Goal: Information Seeking & Learning: Learn about a topic

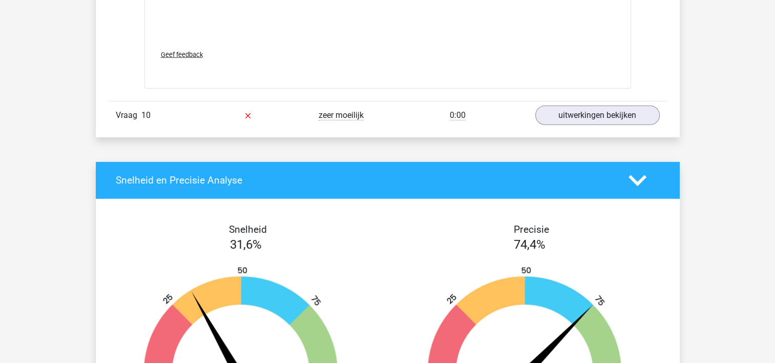
scroll to position [2818, 0]
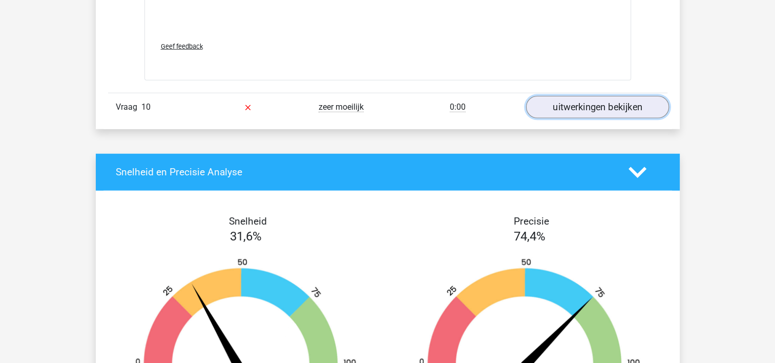
click at [594, 99] on link "uitwerkingen bekijken" at bounding box center [597, 107] width 143 height 23
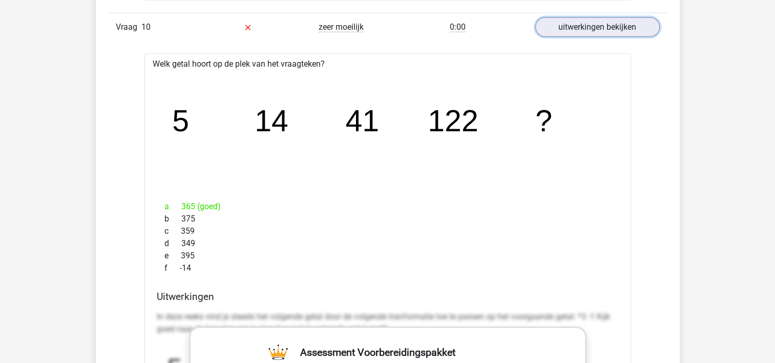
scroll to position [2920, 0]
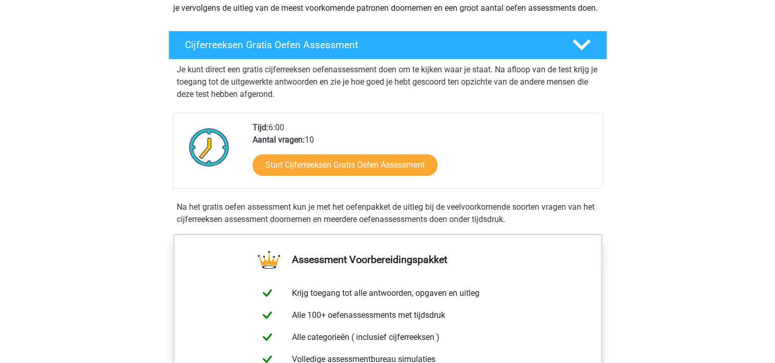
scroll to position [205, 0]
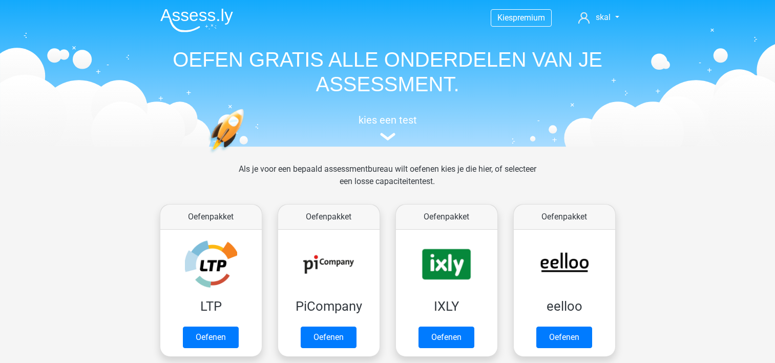
scroll to position [359, 0]
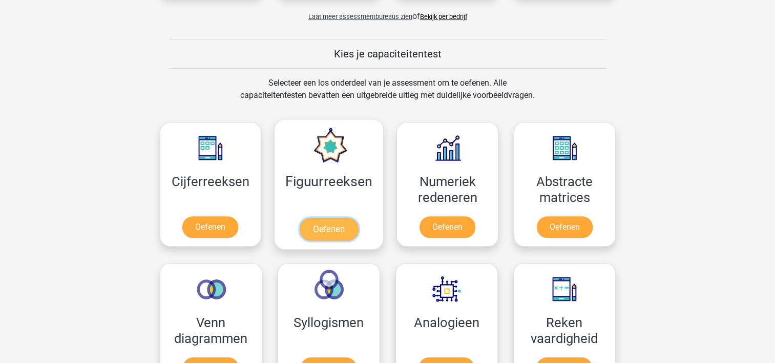
click at [332, 224] on link "Oefenen" at bounding box center [329, 229] width 58 height 23
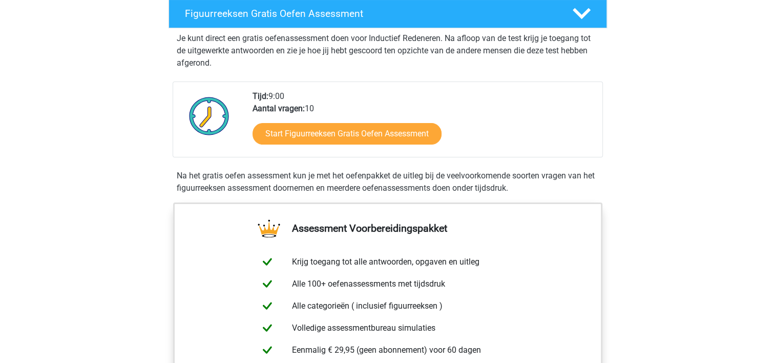
scroll to position [205, 0]
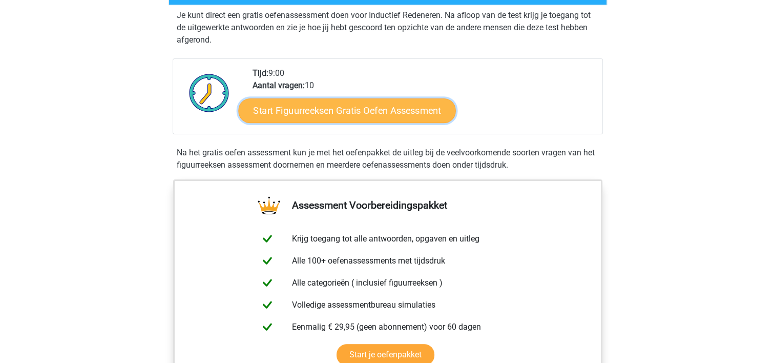
click at [391, 109] on link "Start Figuurreeksen Gratis Oefen Assessment" at bounding box center [346, 110] width 217 height 25
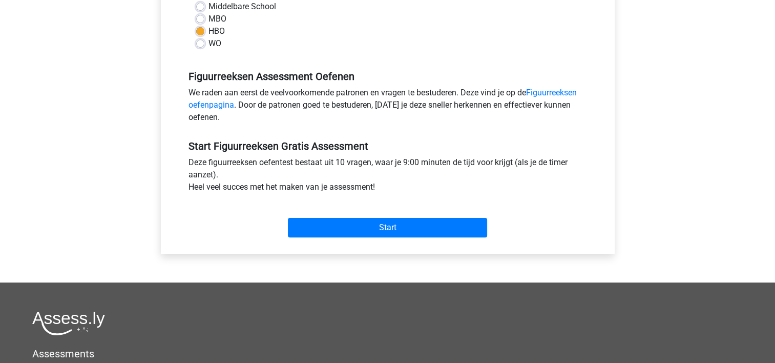
scroll to position [307, 0]
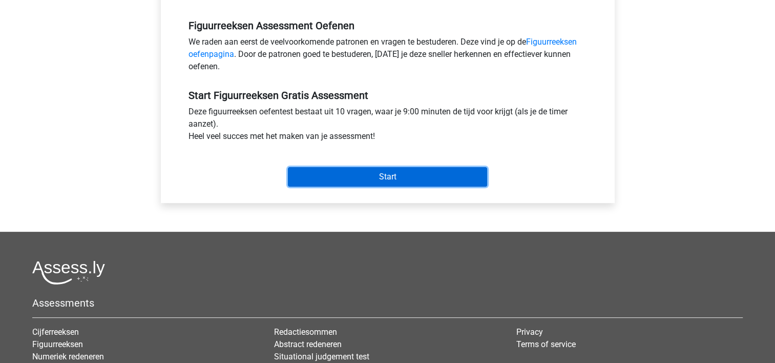
click at [377, 175] on input "Start" at bounding box center [387, 176] width 199 height 19
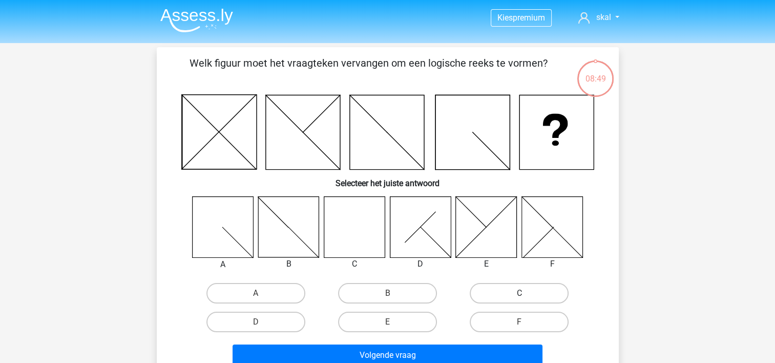
click at [496, 289] on label "C" at bounding box center [519, 293] width 99 height 20
click at [519, 293] on input "C" at bounding box center [522, 296] width 7 height 7
radio input "true"
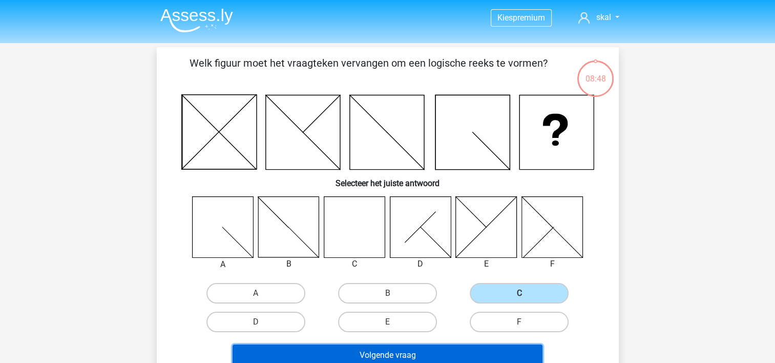
click at [326, 346] on button "Volgende vraag" at bounding box center [388, 355] width 310 height 22
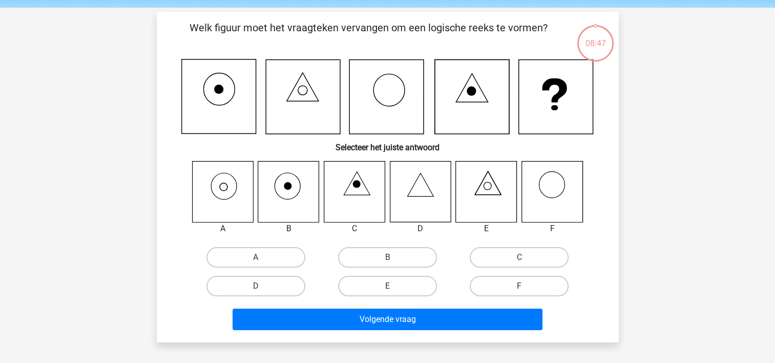
scroll to position [47, 0]
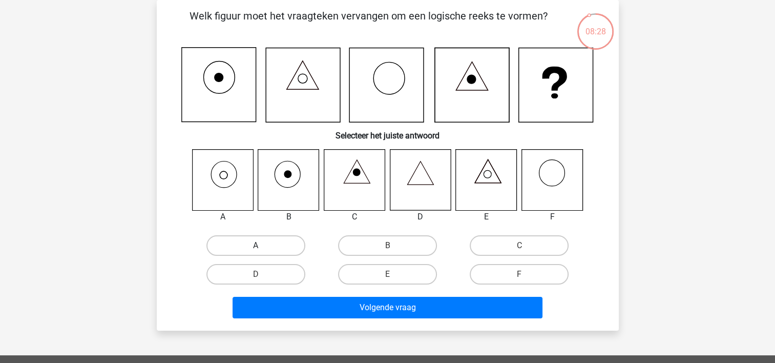
click at [248, 242] on label "A" at bounding box center [255, 245] width 99 height 20
click at [256, 245] on input "A" at bounding box center [259, 248] width 7 height 7
radio input "true"
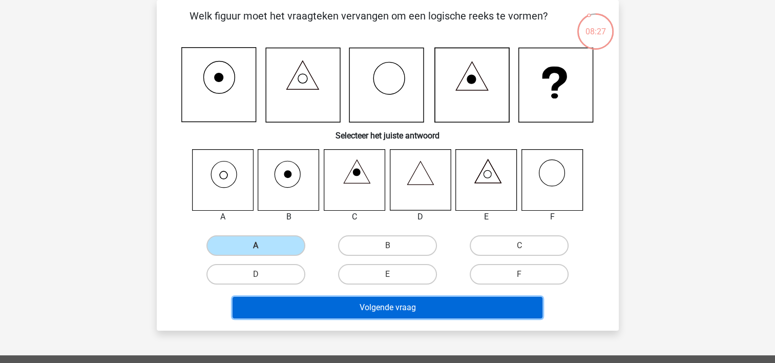
click at [305, 311] on button "Volgende vraag" at bounding box center [388, 308] width 310 height 22
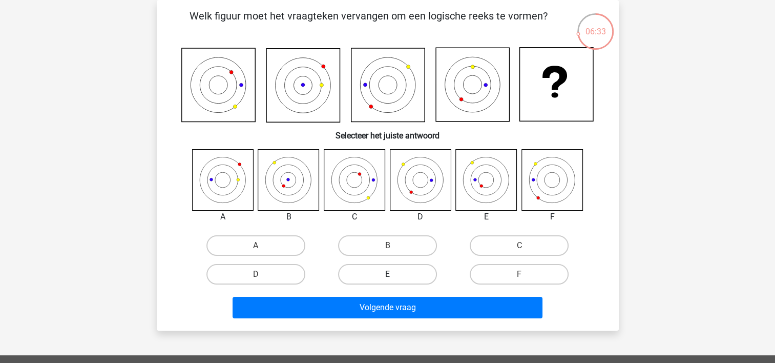
click at [379, 273] on label "E" at bounding box center [387, 274] width 99 height 20
click at [387, 274] on input "E" at bounding box center [390, 277] width 7 height 7
radio input "true"
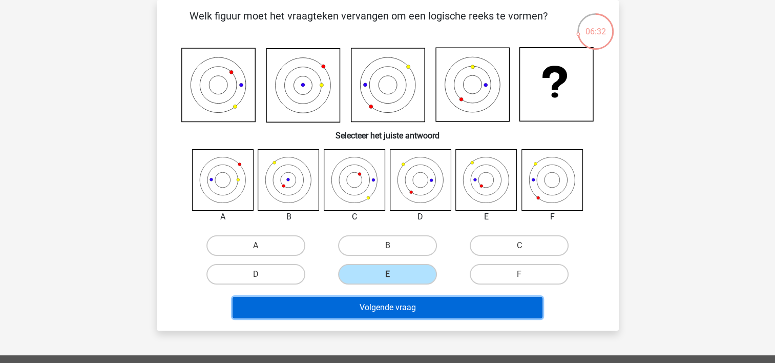
click at [362, 302] on button "Volgende vraag" at bounding box center [388, 308] width 310 height 22
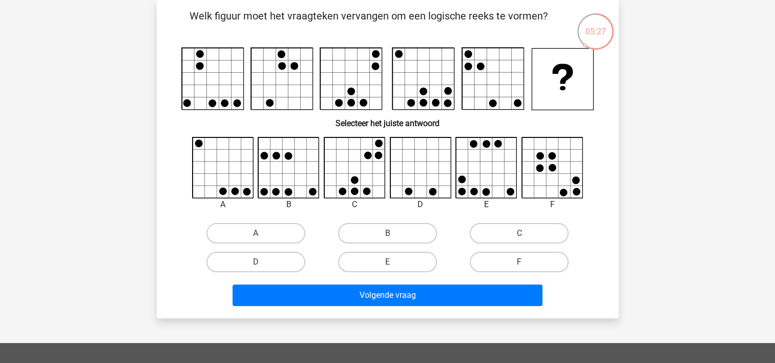
click at [260, 234] on input "A" at bounding box center [259, 236] width 7 height 7
radio input "true"
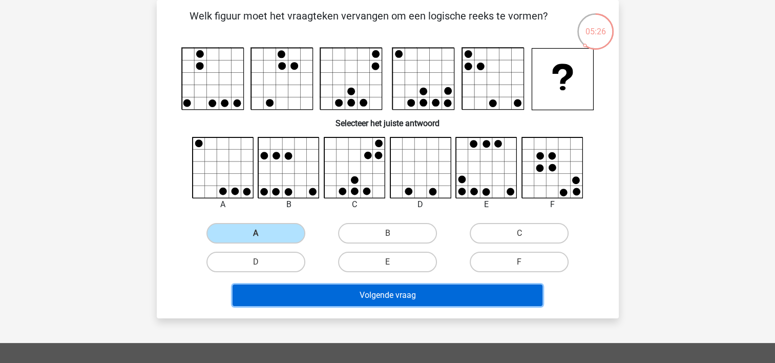
click at [351, 287] on button "Volgende vraag" at bounding box center [388, 295] width 310 height 22
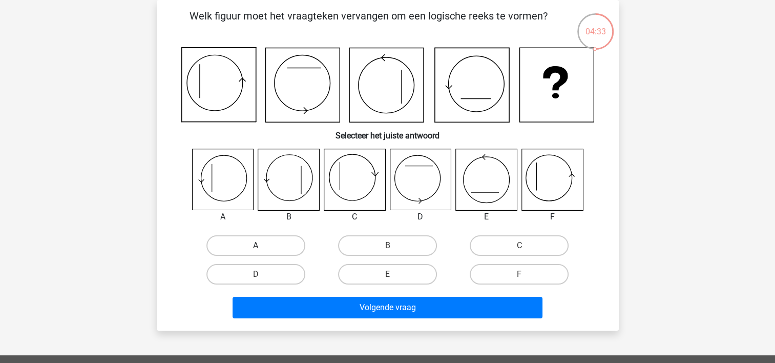
click at [248, 243] on label "A" at bounding box center [255, 245] width 99 height 20
click at [256, 245] on input "A" at bounding box center [259, 248] width 7 height 7
radio input "true"
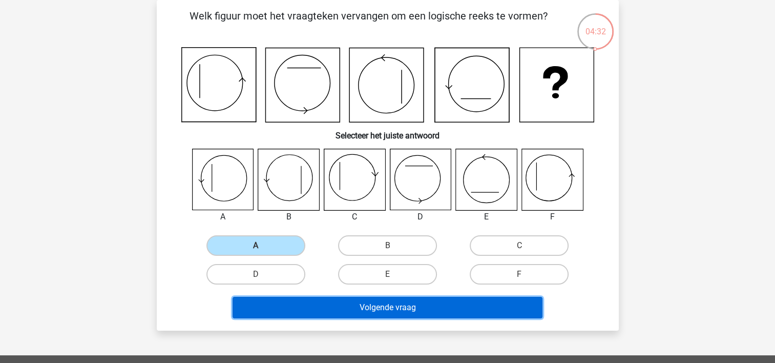
click at [359, 302] on button "Volgende vraag" at bounding box center [388, 308] width 310 height 22
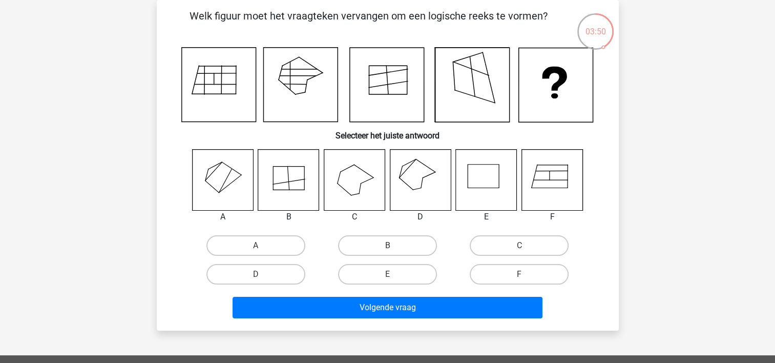
scroll to position [0, 0]
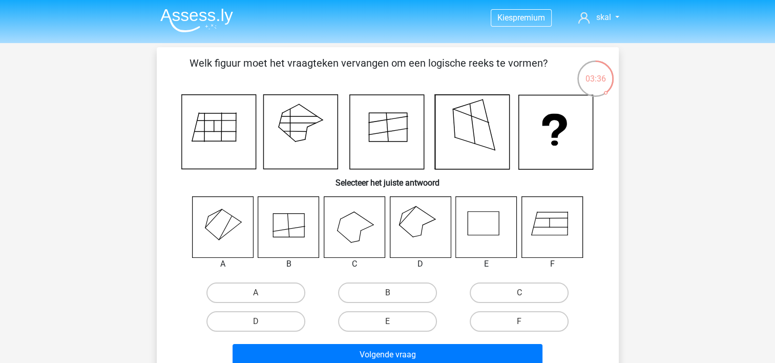
click at [234, 230] on icon at bounding box center [222, 226] width 61 height 61
click at [251, 289] on label "A" at bounding box center [255, 292] width 99 height 20
click at [256, 293] on input "A" at bounding box center [259, 296] width 7 height 7
radio input "true"
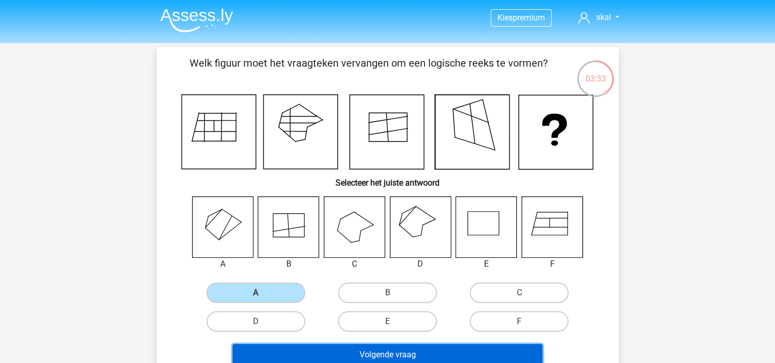
click at [324, 350] on button "Volgende vraag" at bounding box center [388, 355] width 310 height 22
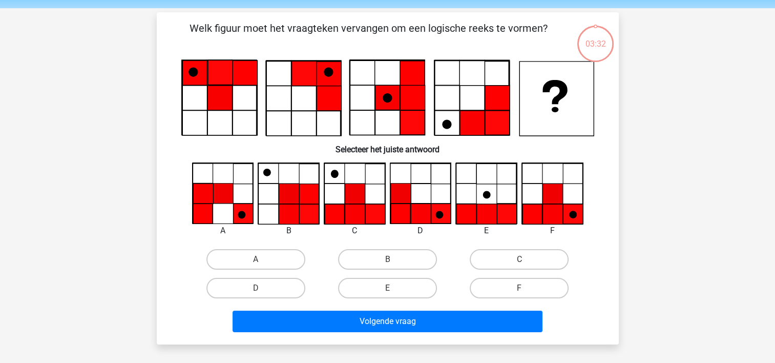
scroll to position [47, 0]
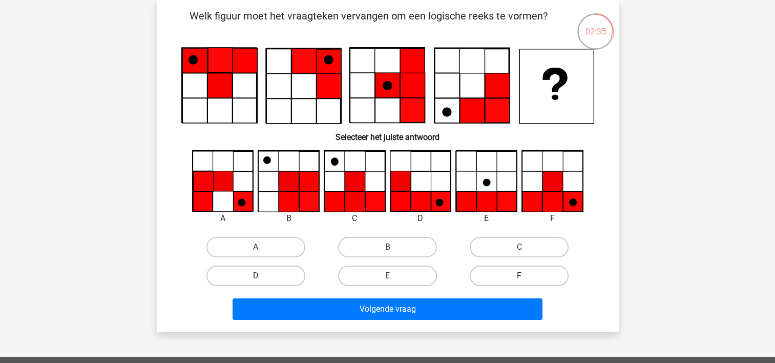
click at [506, 271] on label "F" at bounding box center [519, 275] width 99 height 20
click at [519, 276] on input "F" at bounding box center [522, 279] width 7 height 7
radio input "true"
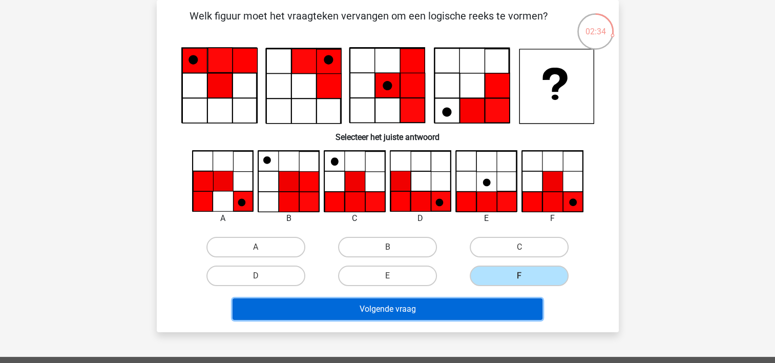
click at [458, 311] on button "Volgende vraag" at bounding box center [388, 309] width 310 height 22
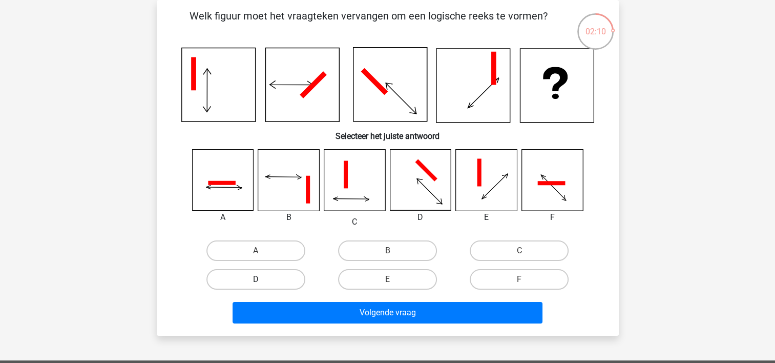
click at [272, 277] on label "D" at bounding box center [255, 279] width 99 height 20
click at [262, 279] on input "D" at bounding box center [259, 282] width 7 height 7
radio input "true"
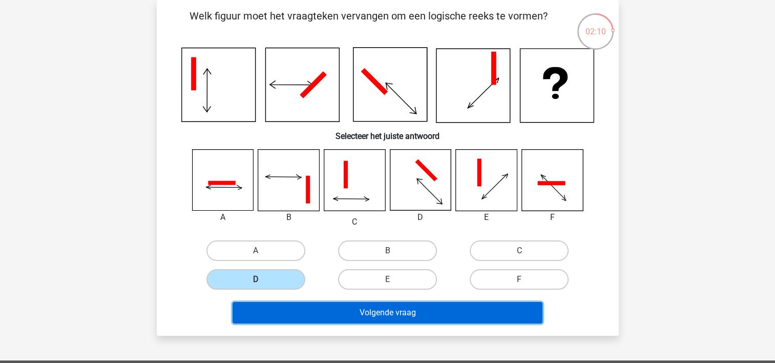
click at [336, 308] on button "Volgende vraag" at bounding box center [388, 313] width 310 height 22
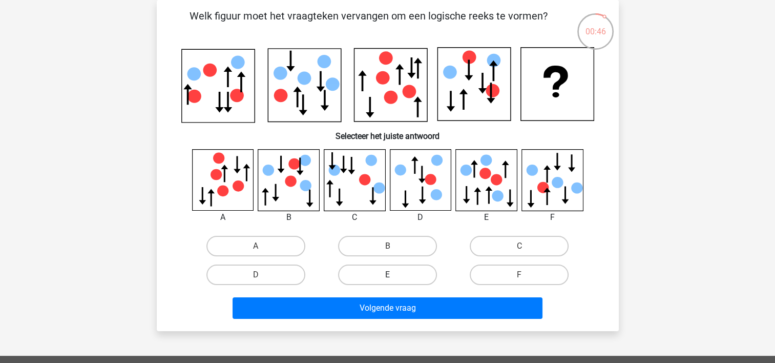
click at [399, 268] on label "E" at bounding box center [387, 274] width 99 height 20
click at [394, 275] on input "E" at bounding box center [390, 278] width 7 height 7
radio input "true"
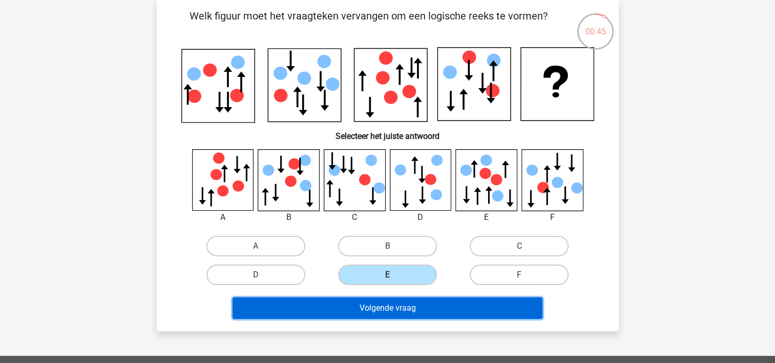
click at [398, 305] on button "Volgende vraag" at bounding box center [388, 308] width 310 height 22
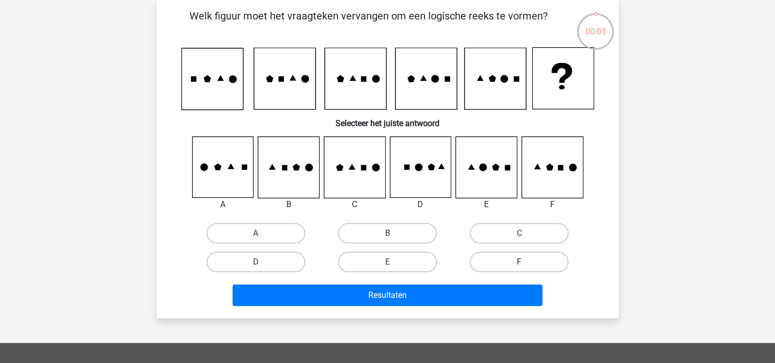
click at [519, 259] on label "F" at bounding box center [519, 262] width 99 height 20
click at [519, 262] on input "F" at bounding box center [522, 265] width 7 height 7
radio input "true"
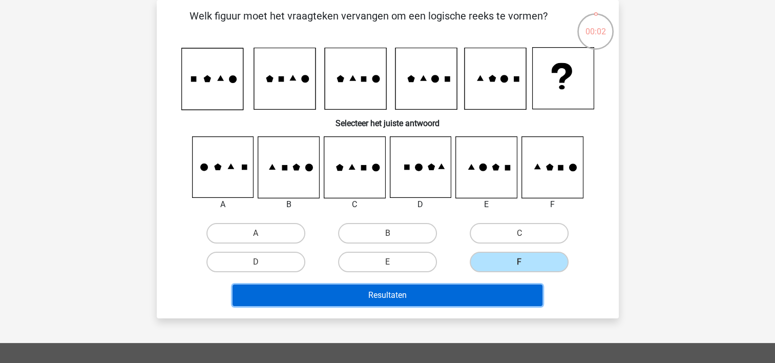
click at [432, 295] on button "Resultaten" at bounding box center [388, 295] width 310 height 22
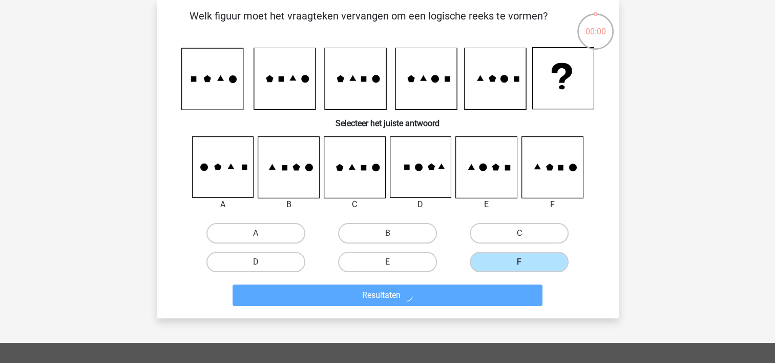
click at [387, 283] on div "Resultaten" at bounding box center [387, 293] width 429 height 34
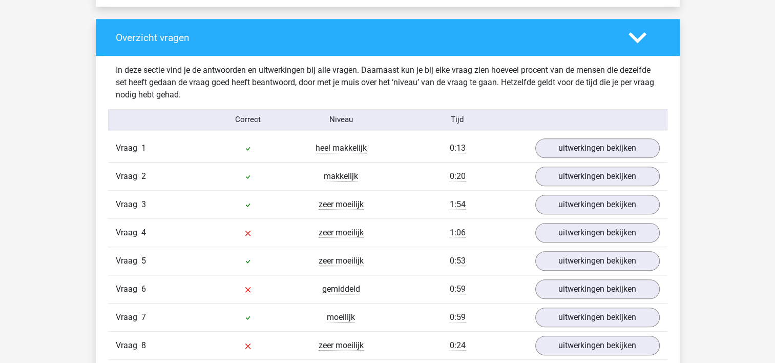
scroll to position [768, 0]
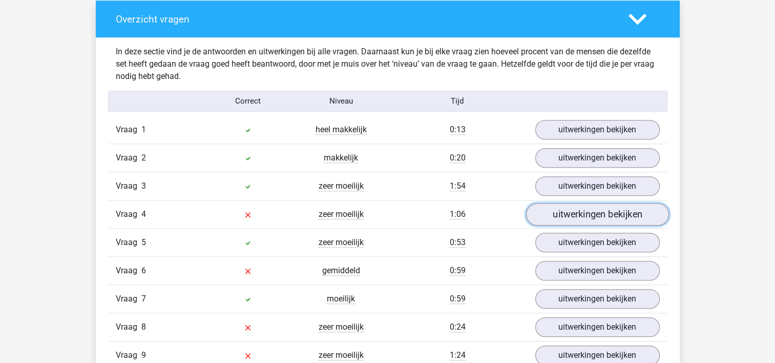
click at [547, 209] on link "uitwerkingen bekijken" at bounding box center [597, 214] width 143 height 23
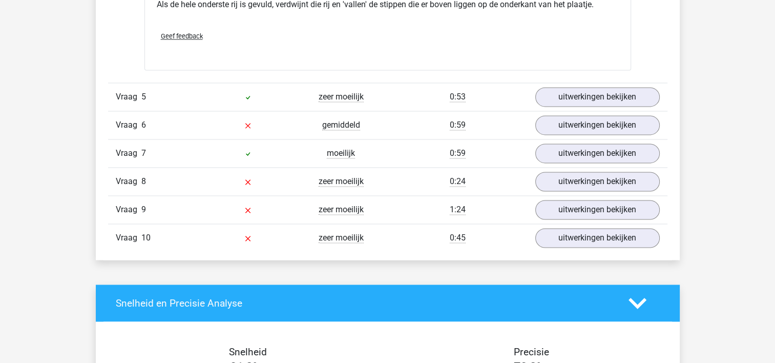
scroll to position [1537, 0]
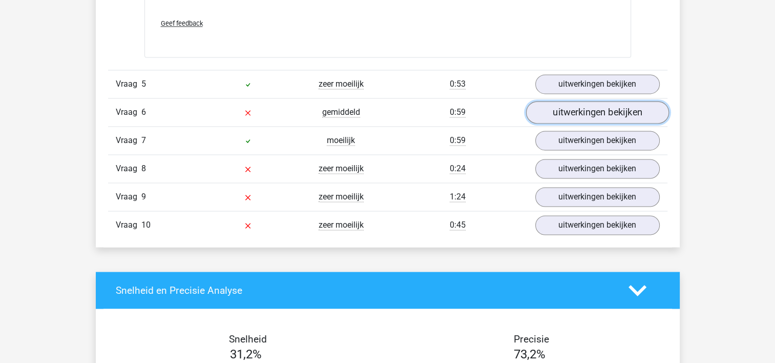
click at [571, 108] on link "uitwerkingen bekijken" at bounding box center [597, 112] width 143 height 23
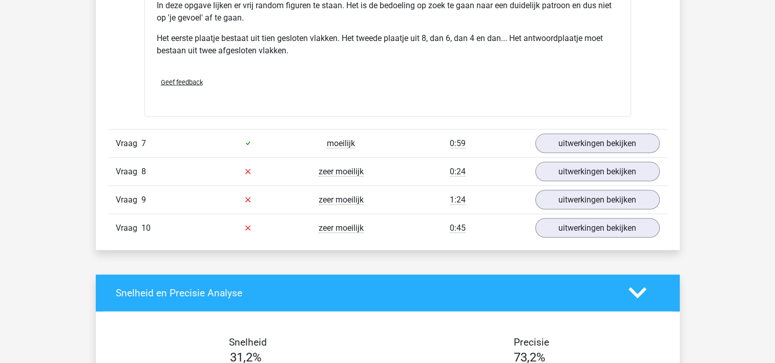
scroll to position [2152, 0]
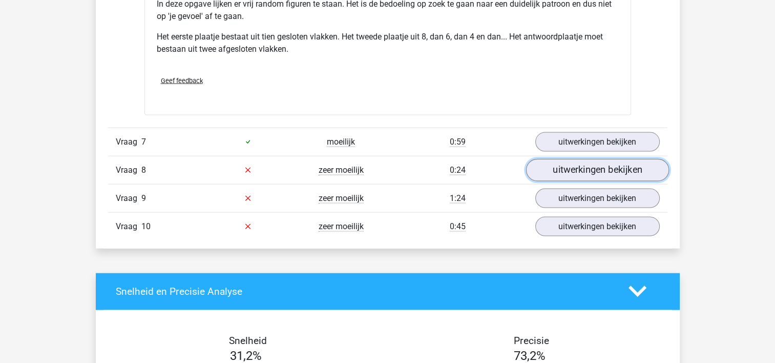
click at [555, 165] on link "uitwerkingen bekijken" at bounding box center [597, 170] width 143 height 23
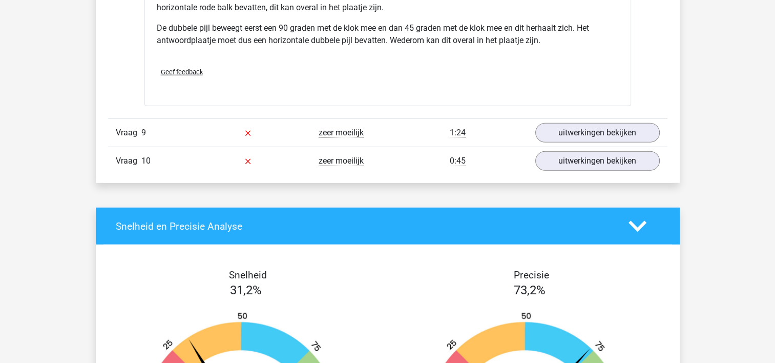
scroll to position [2920, 0]
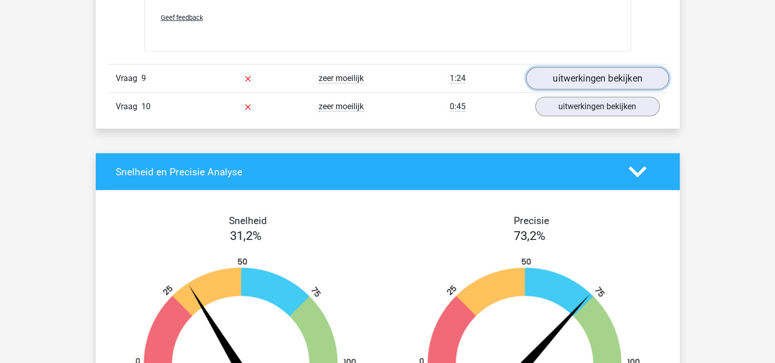
click at [576, 78] on link "uitwerkingen bekijken" at bounding box center [597, 78] width 143 height 23
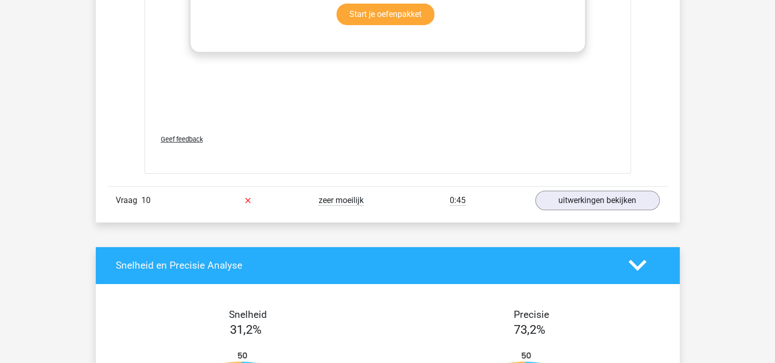
scroll to position [3689, 0]
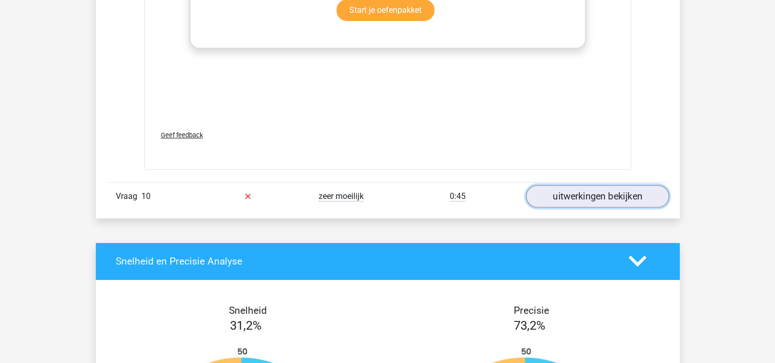
click at [589, 191] on link "uitwerkingen bekijken" at bounding box center [597, 196] width 143 height 23
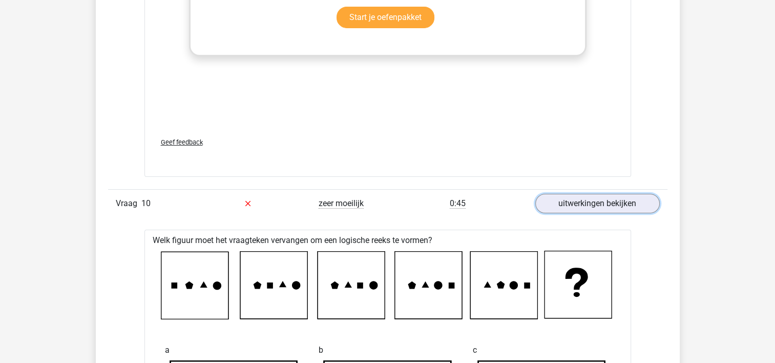
scroll to position [3637, 0]
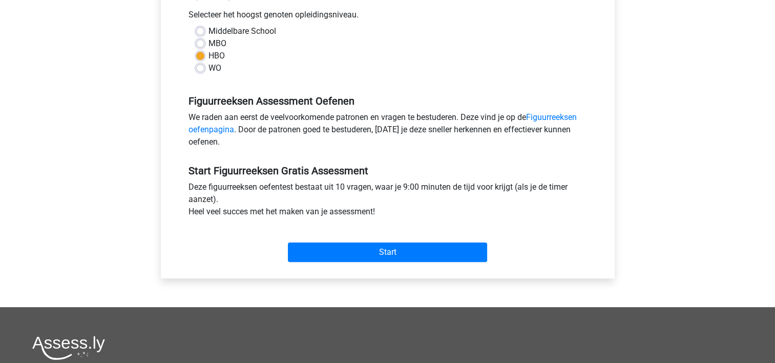
scroll to position [256, 0]
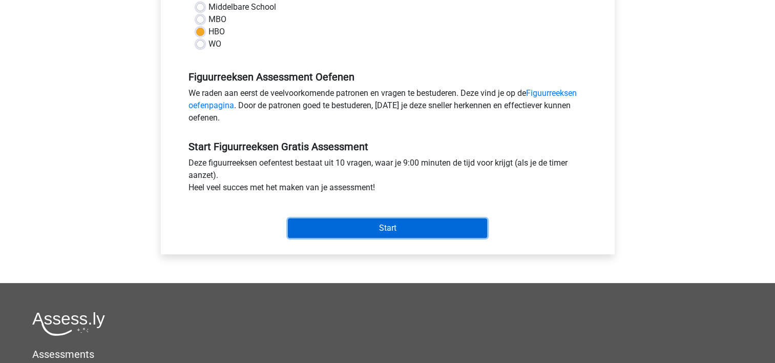
click at [379, 227] on input "Start" at bounding box center [387, 227] width 199 height 19
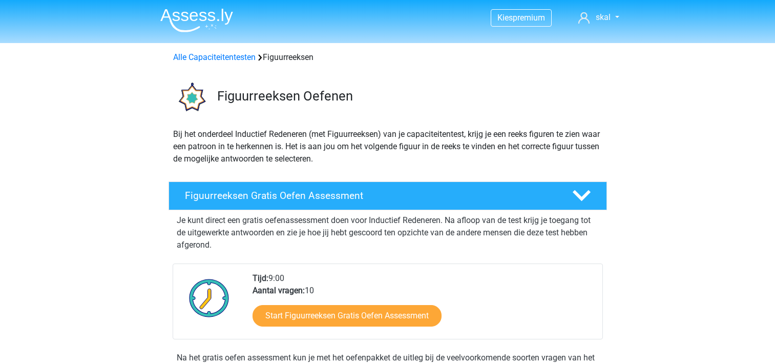
scroll to position [205, 0]
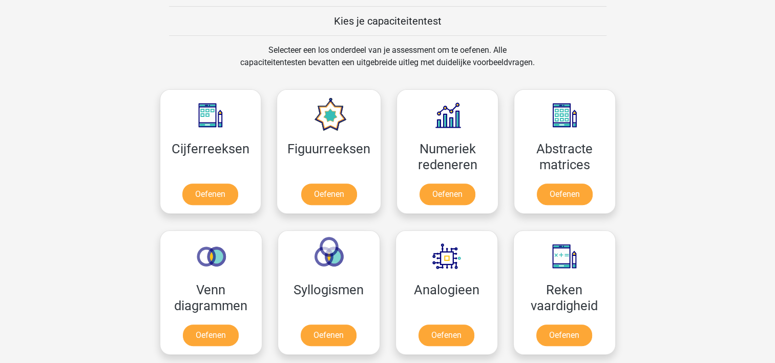
scroll to position [410, 0]
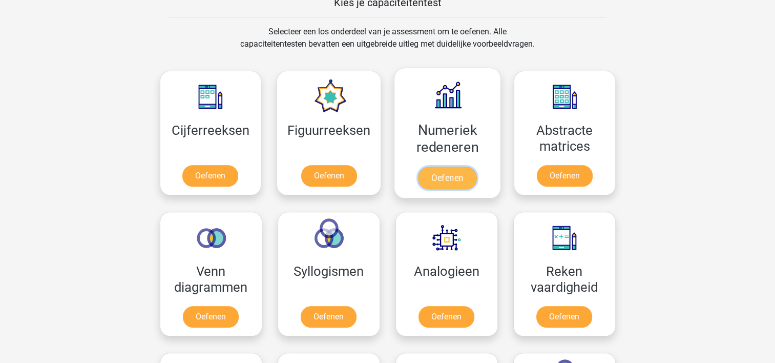
click at [432, 180] on link "Oefenen" at bounding box center [447, 178] width 58 height 23
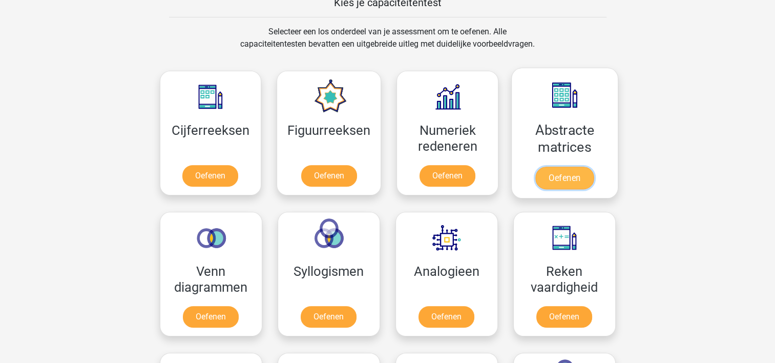
click at [563, 174] on link "Oefenen" at bounding box center [564, 178] width 58 height 23
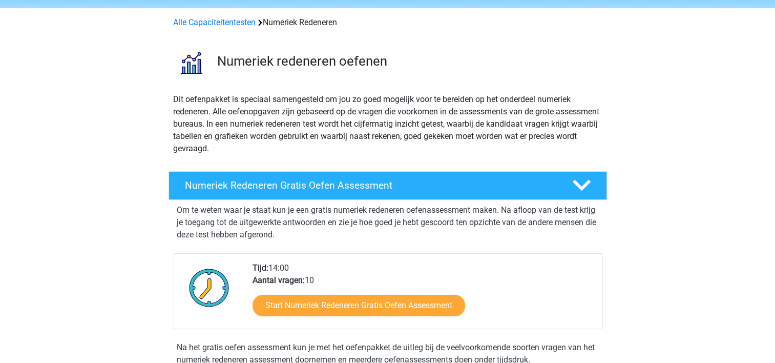
scroll to position [154, 0]
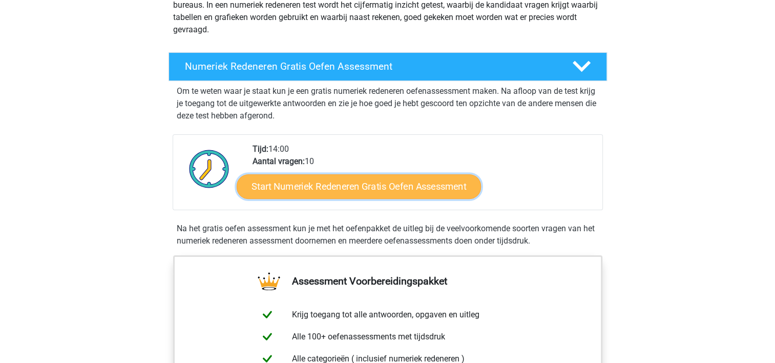
click at [359, 186] on link "Start Numeriek Redeneren Gratis Oefen Assessment" at bounding box center [359, 186] width 244 height 25
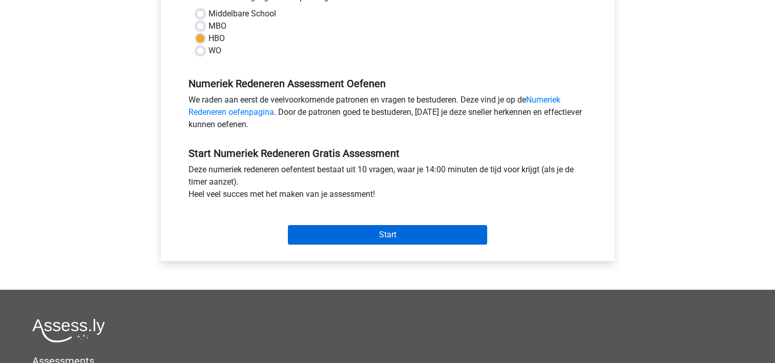
scroll to position [256, 0]
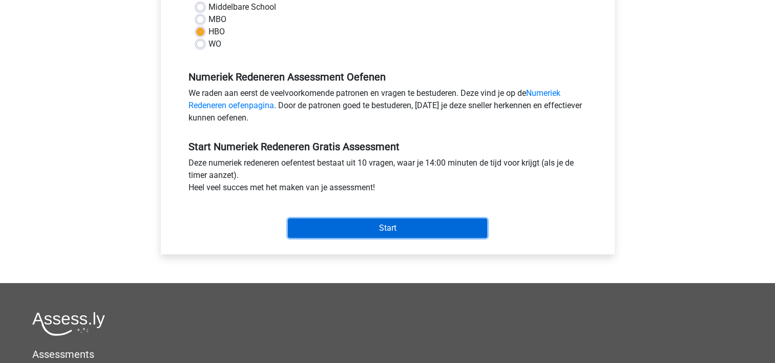
click at [364, 224] on input "Start" at bounding box center [387, 227] width 199 height 19
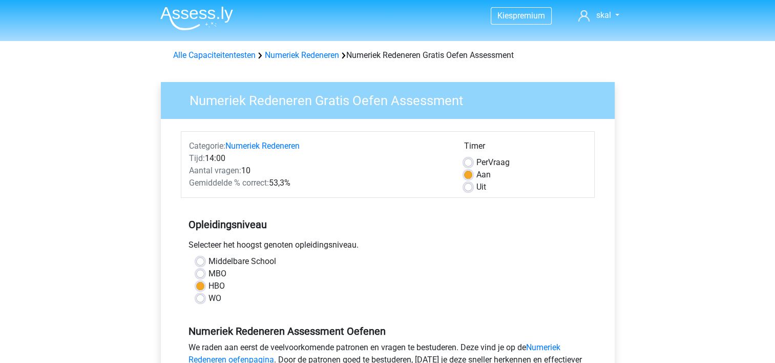
scroll to position [0, 0]
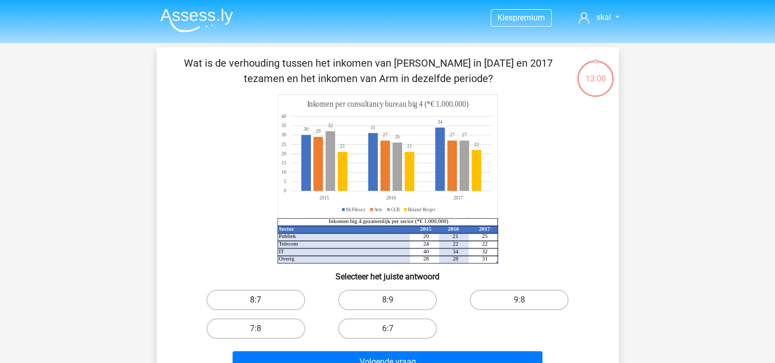
click at [236, 303] on label "8:7" at bounding box center [255, 299] width 99 height 20
click at [256, 303] on input "8:7" at bounding box center [259, 303] width 7 height 7
radio input "true"
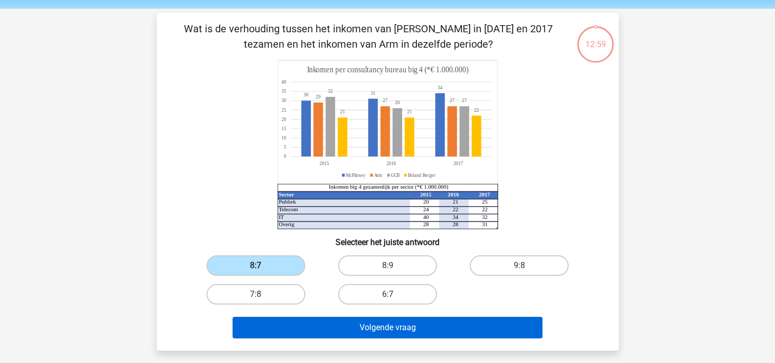
scroll to position [51, 0]
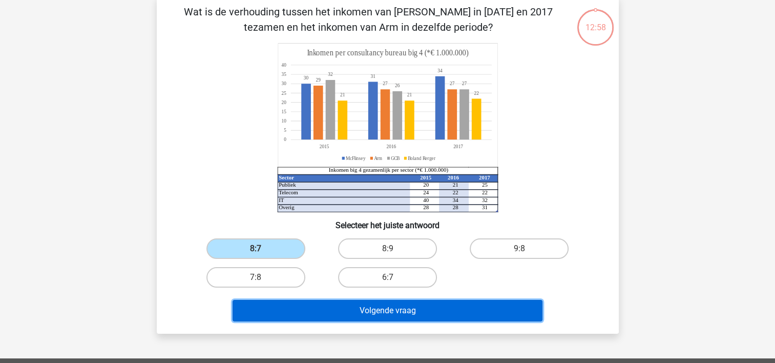
click at [335, 308] on button "Volgende vraag" at bounding box center [388, 311] width 310 height 22
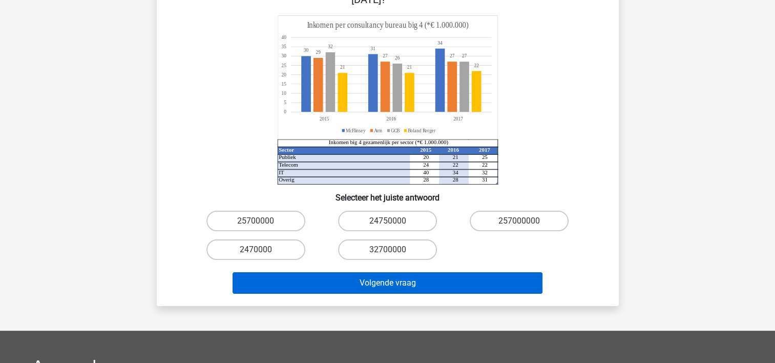
scroll to position [150, 0]
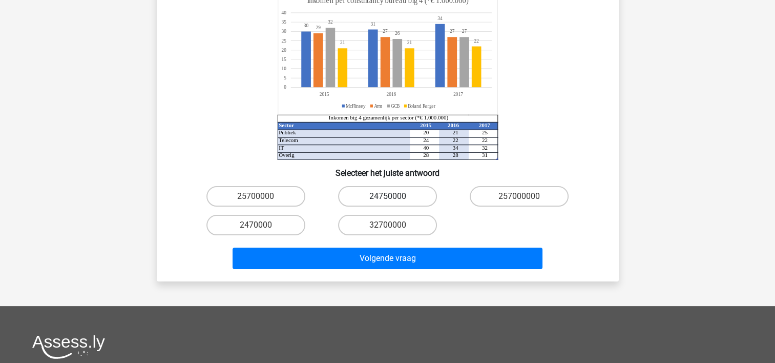
click at [368, 186] on label "24750000" at bounding box center [387, 196] width 99 height 20
click at [387, 196] on input "24750000" at bounding box center [390, 199] width 7 height 7
radio input "true"
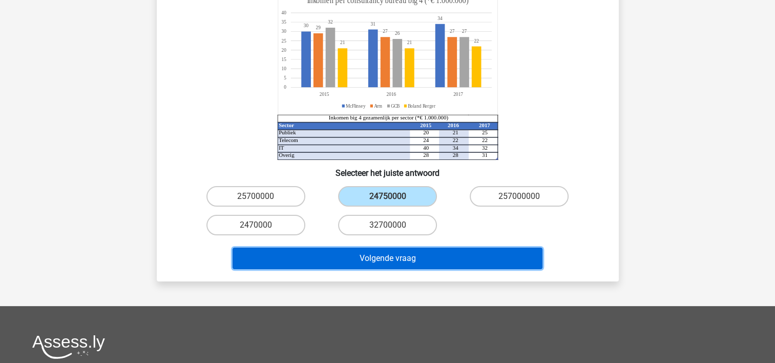
click at [368, 247] on button "Volgende vraag" at bounding box center [388, 258] width 310 height 22
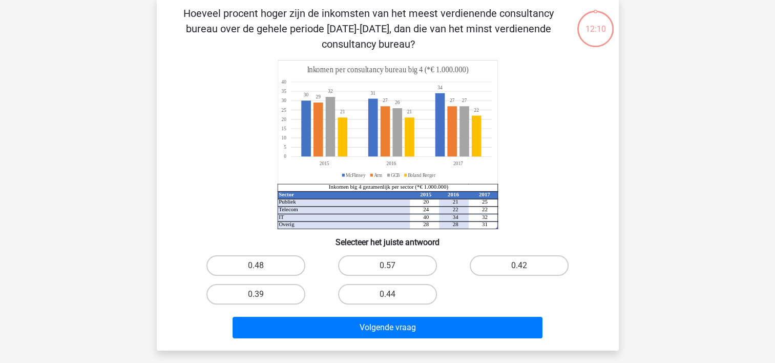
scroll to position [47, 0]
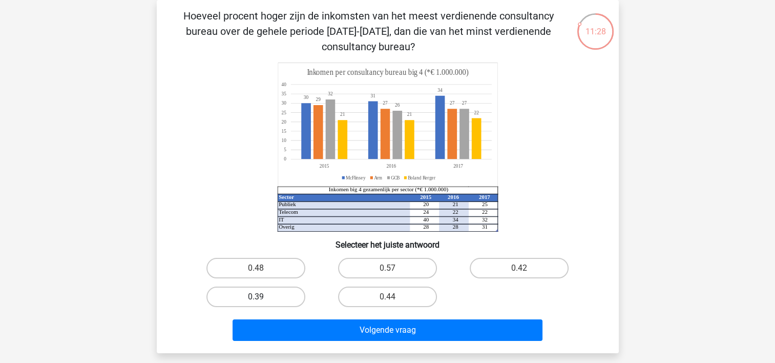
click at [272, 295] on label "0.39" at bounding box center [255, 296] width 99 height 20
click at [262, 297] on input "0.39" at bounding box center [259, 300] width 7 height 7
radio input "true"
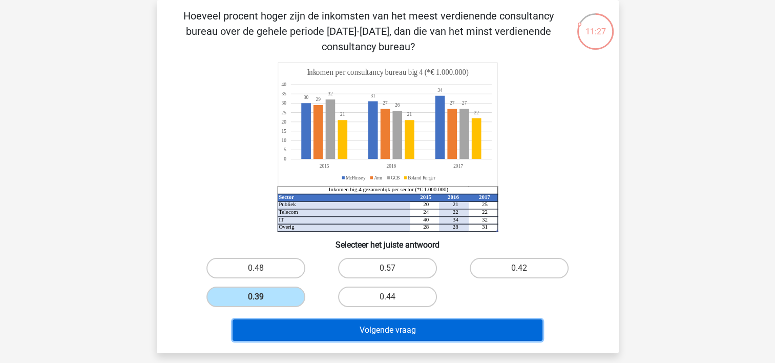
click at [356, 330] on button "Volgende vraag" at bounding box center [388, 330] width 310 height 22
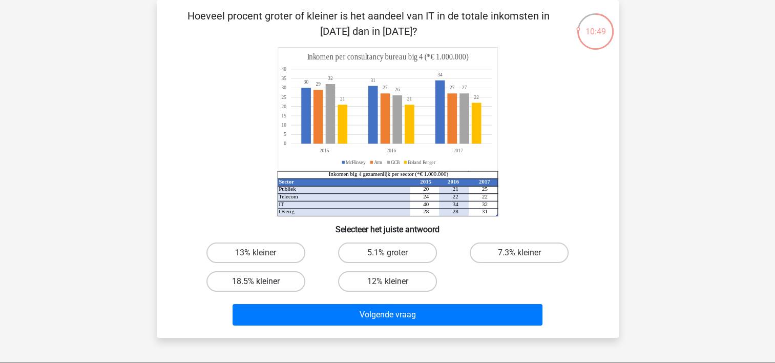
click at [258, 280] on label "18.5% kleiner" at bounding box center [255, 281] width 99 height 20
click at [258, 281] on input "18.5% kleiner" at bounding box center [259, 284] width 7 height 7
radio input "true"
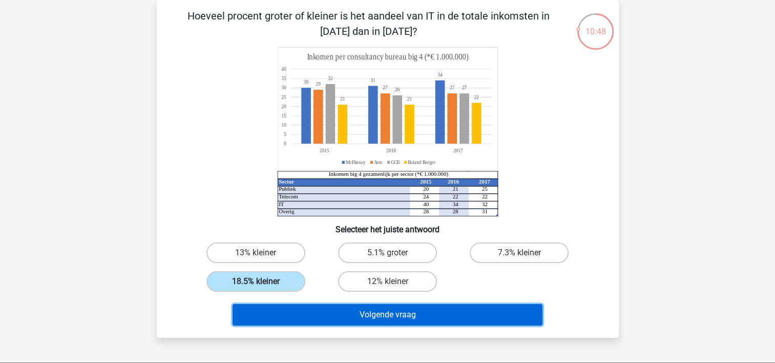
click at [357, 310] on button "Volgende vraag" at bounding box center [388, 315] width 310 height 22
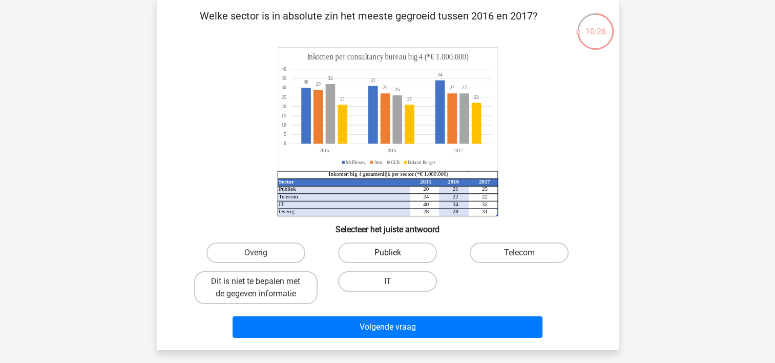
click at [394, 253] on label "Publiek" at bounding box center [387, 252] width 99 height 20
click at [394, 253] on input "Publiek" at bounding box center [390, 256] width 7 height 7
radio input "true"
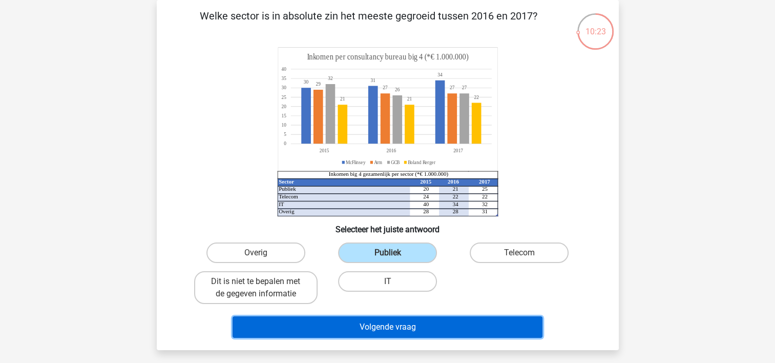
click at [388, 321] on button "Volgende vraag" at bounding box center [388, 327] width 310 height 22
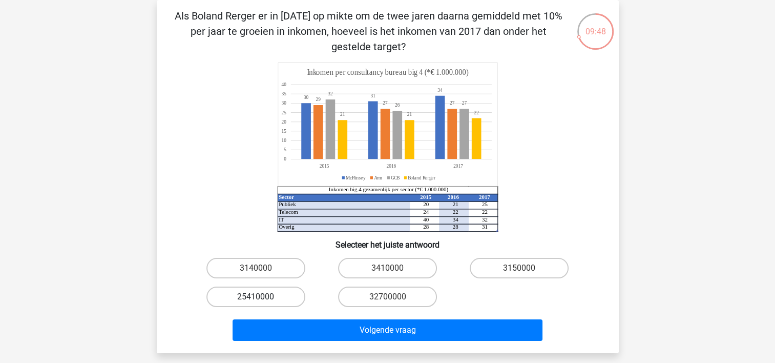
click at [264, 302] on label "25410000" at bounding box center [255, 296] width 99 height 20
click at [262, 302] on input "25410000" at bounding box center [259, 300] width 7 height 7
radio input "true"
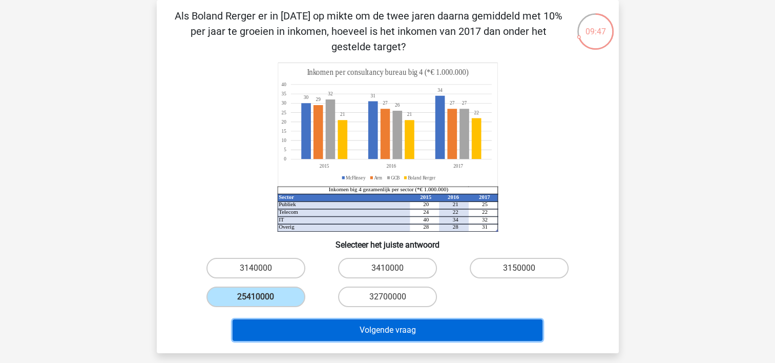
click at [335, 328] on button "Volgende vraag" at bounding box center [388, 330] width 310 height 22
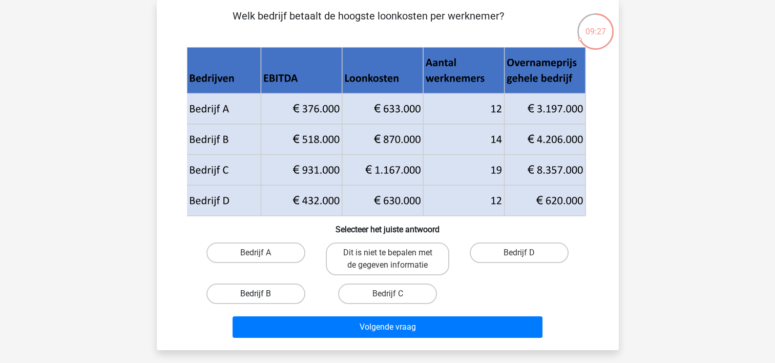
click at [275, 289] on label "Bedrijf B" at bounding box center [255, 293] width 99 height 20
click at [262, 294] on input "Bedrijf B" at bounding box center [259, 297] width 7 height 7
radio input "true"
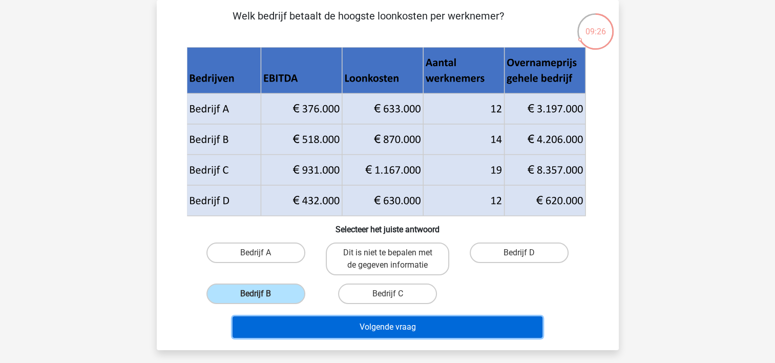
click at [356, 328] on button "Volgende vraag" at bounding box center [388, 327] width 310 height 22
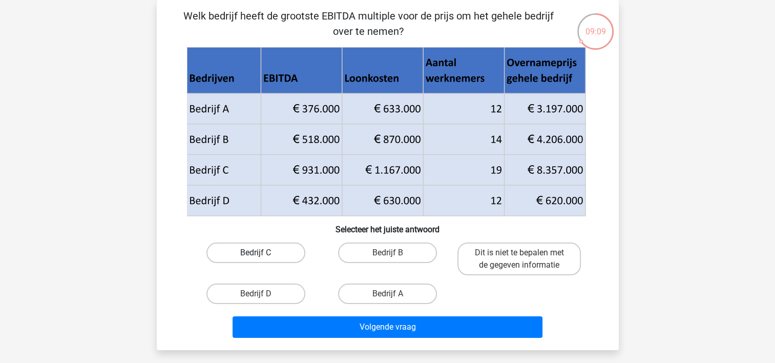
click at [283, 250] on label "Bedrijf C" at bounding box center [255, 252] width 99 height 20
click at [262, 253] on input "Bedrijf C" at bounding box center [259, 256] width 7 height 7
radio input "true"
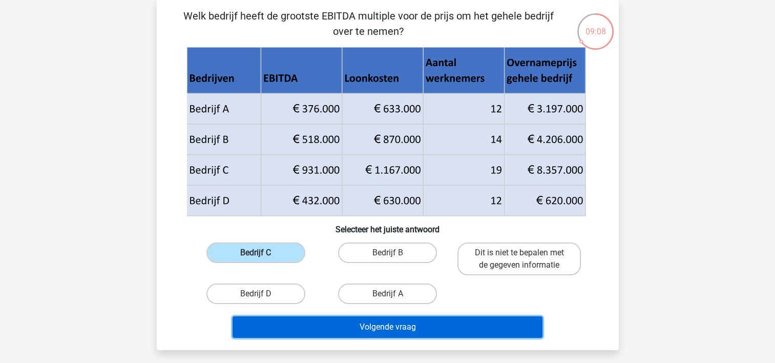
click at [339, 329] on button "Volgende vraag" at bounding box center [388, 327] width 310 height 22
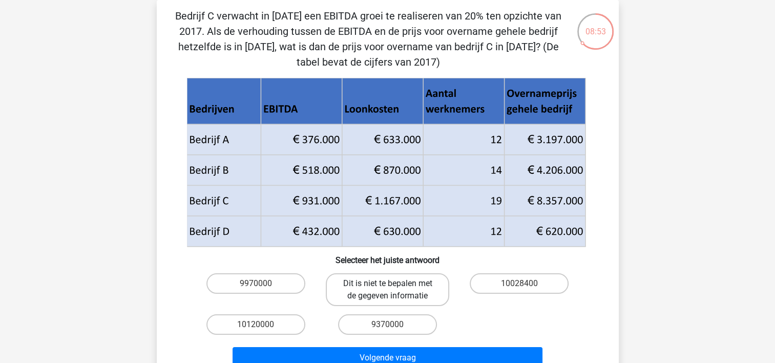
click at [364, 288] on label "Dit is niet te bepalen met de gegeven informatie" at bounding box center [387, 289] width 123 height 33
click at [387, 288] on input "Dit is niet te bepalen met de gegeven informatie" at bounding box center [390, 286] width 7 height 7
radio input "true"
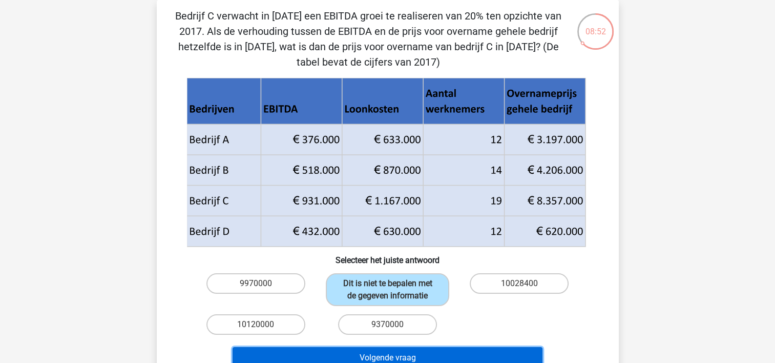
click at [351, 350] on button "Volgende vraag" at bounding box center [388, 358] width 310 height 22
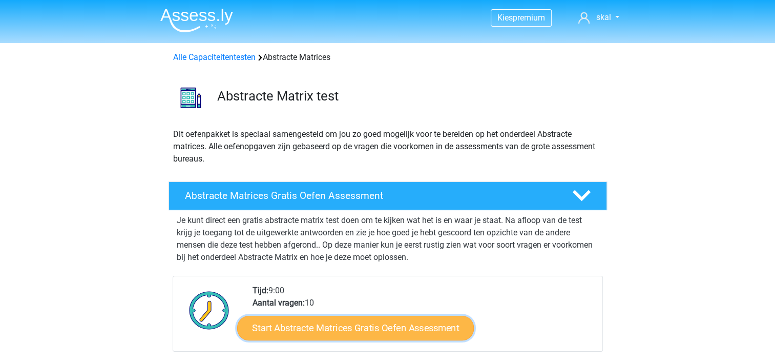
click at [328, 324] on link "Start Abstracte Matrices Gratis Oefen Assessment" at bounding box center [355, 327] width 237 height 25
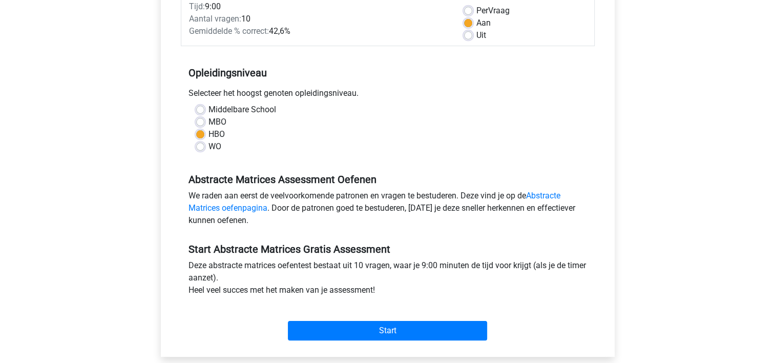
scroll to position [256, 0]
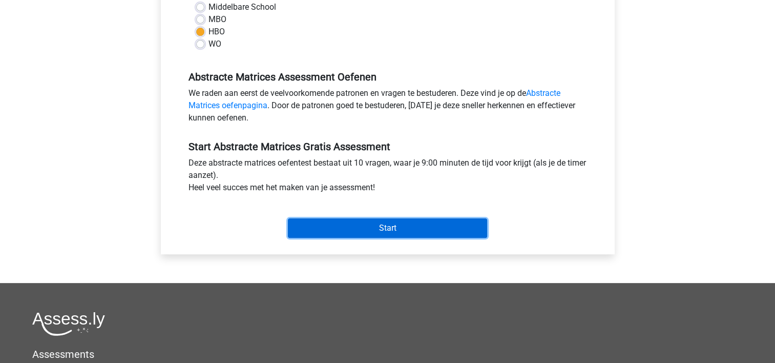
click at [363, 221] on input "Start" at bounding box center [387, 227] width 199 height 19
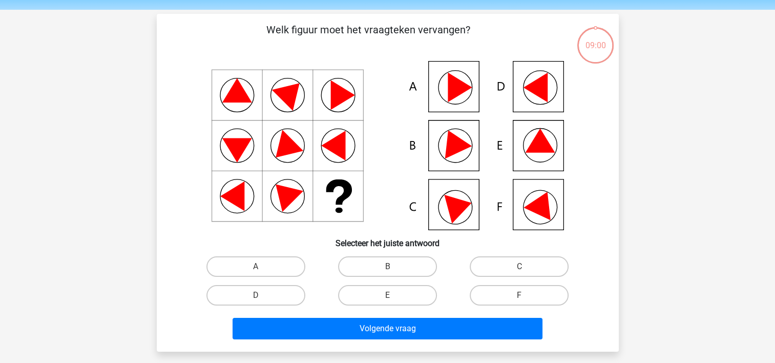
scroll to position [51, 0]
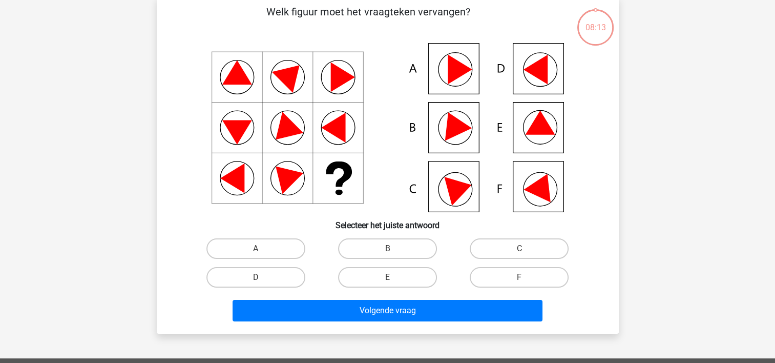
drag, startPoint x: 507, startPoint y: 251, endPoint x: 498, endPoint y: 260, distance: 13.0
click at [508, 251] on label "C" at bounding box center [519, 248] width 99 height 20
click at [519, 251] on input "C" at bounding box center [522, 251] width 7 height 7
radio input "true"
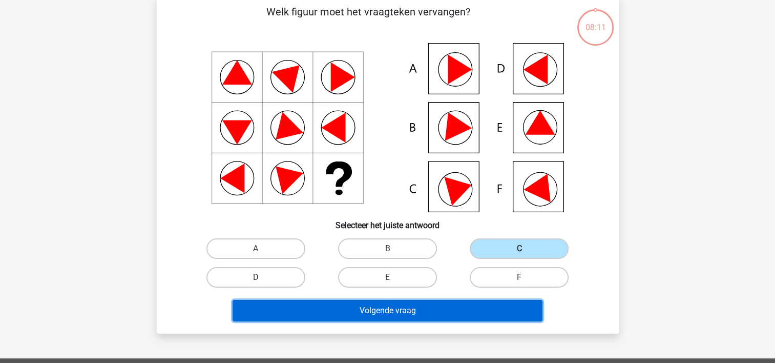
click at [430, 305] on button "Volgende vraag" at bounding box center [388, 311] width 310 height 22
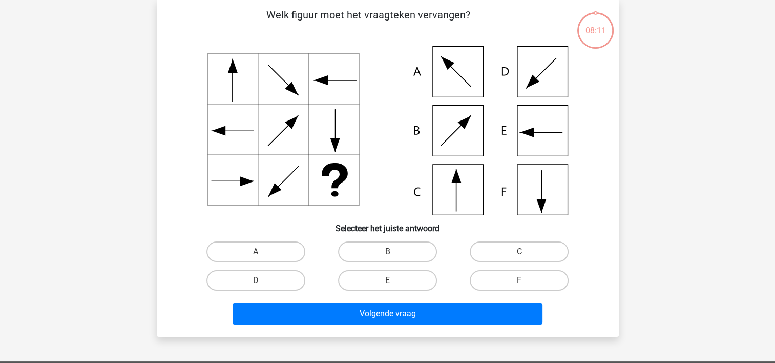
scroll to position [47, 0]
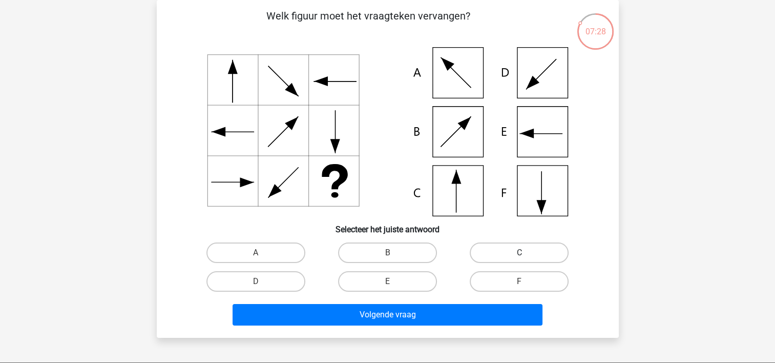
click at [493, 251] on label "C" at bounding box center [519, 252] width 99 height 20
click at [519, 253] on input "C" at bounding box center [522, 256] width 7 height 7
radio input "true"
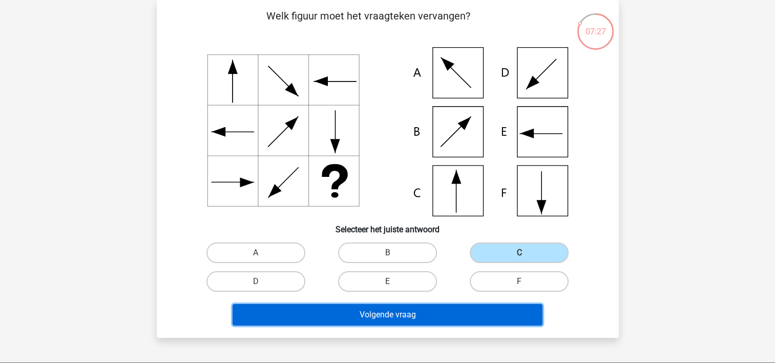
click at [446, 310] on button "Volgende vraag" at bounding box center [388, 315] width 310 height 22
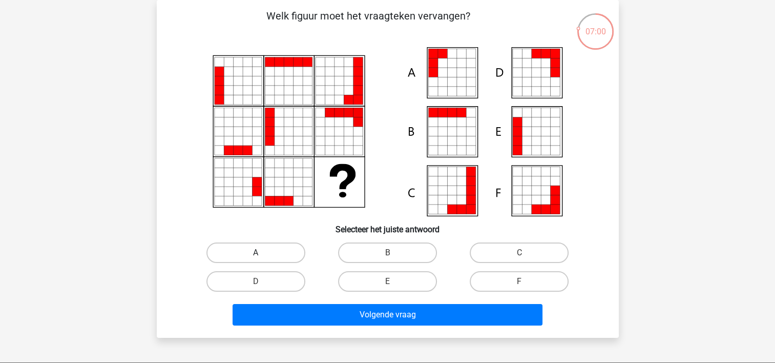
click at [278, 249] on label "A" at bounding box center [255, 252] width 99 height 20
click at [262, 253] on input "A" at bounding box center [259, 256] width 7 height 7
radio input "true"
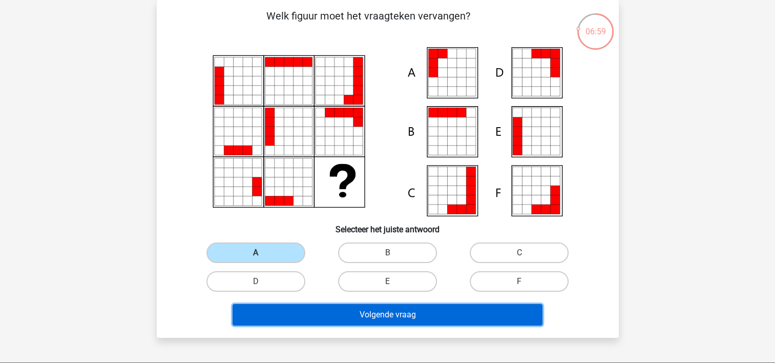
click at [359, 315] on button "Volgende vraag" at bounding box center [388, 315] width 310 height 22
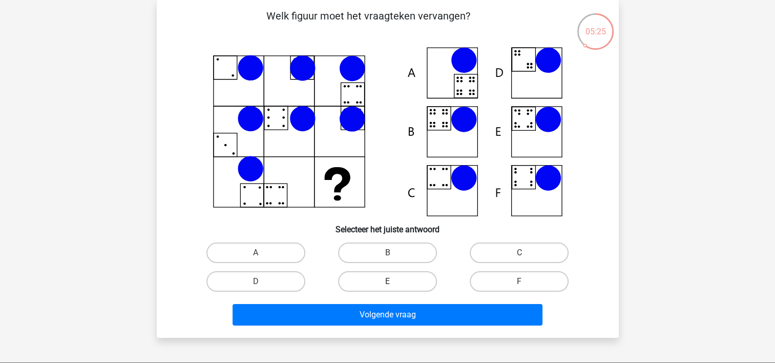
click at [389, 279] on label "E" at bounding box center [387, 281] width 99 height 20
click at [389, 281] on input "E" at bounding box center [390, 284] width 7 height 7
radio input "true"
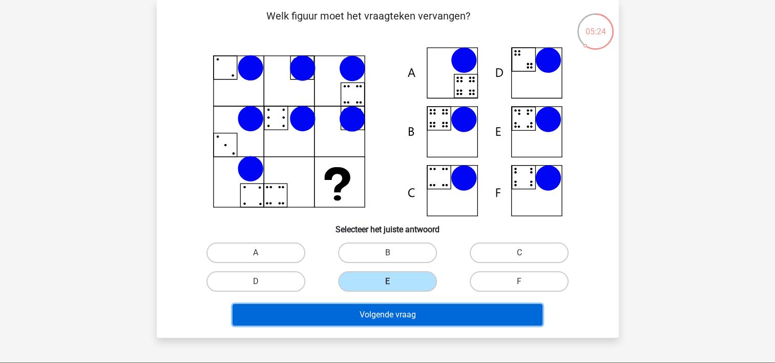
click at [382, 314] on button "Volgende vraag" at bounding box center [388, 315] width 310 height 22
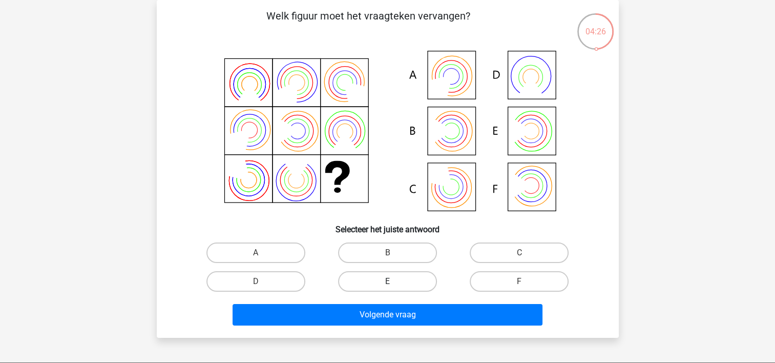
click at [375, 283] on label "E" at bounding box center [387, 281] width 99 height 20
click at [387, 283] on input "E" at bounding box center [390, 284] width 7 height 7
radio input "true"
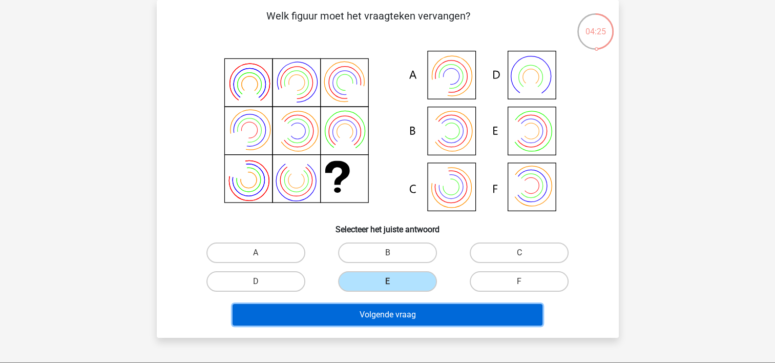
click at [378, 314] on button "Volgende vraag" at bounding box center [388, 315] width 310 height 22
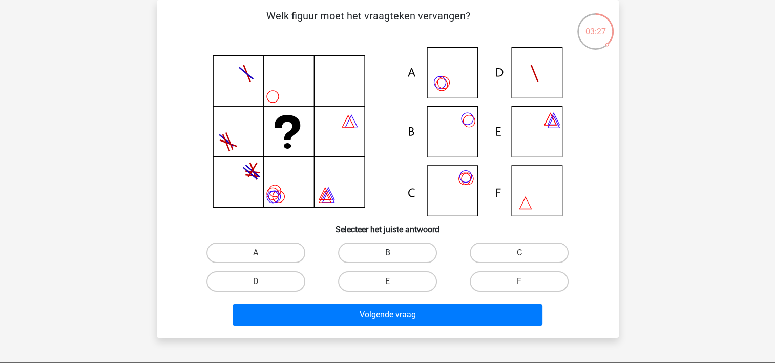
click at [380, 252] on label "B" at bounding box center [387, 252] width 99 height 20
click at [387, 253] on input "B" at bounding box center [390, 256] width 7 height 7
radio input "true"
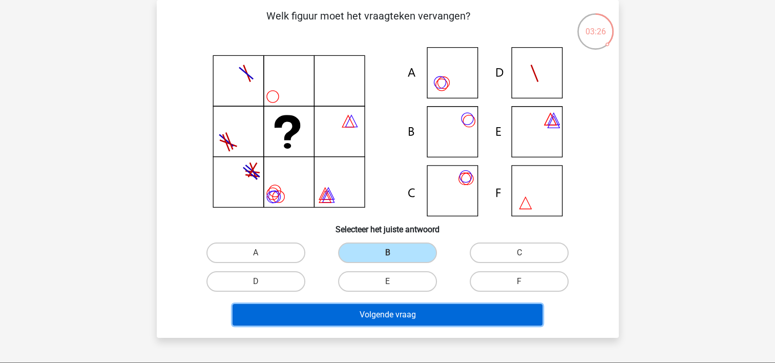
click at [375, 317] on button "Volgende vraag" at bounding box center [388, 315] width 310 height 22
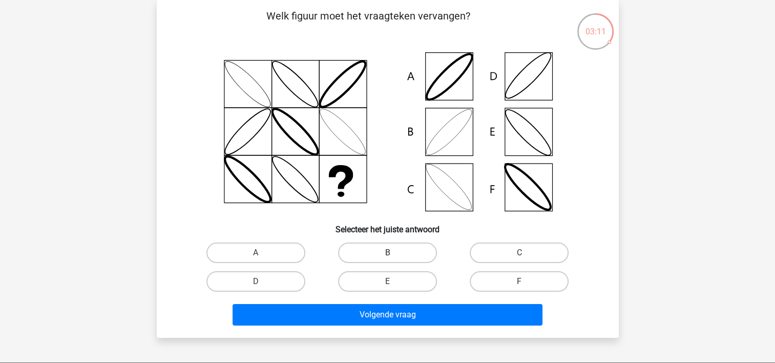
click at [381, 248] on label "B" at bounding box center [387, 252] width 99 height 20
click at [387, 253] on input "B" at bounding box center [390, 256] width 7 height 7
radio input "true"
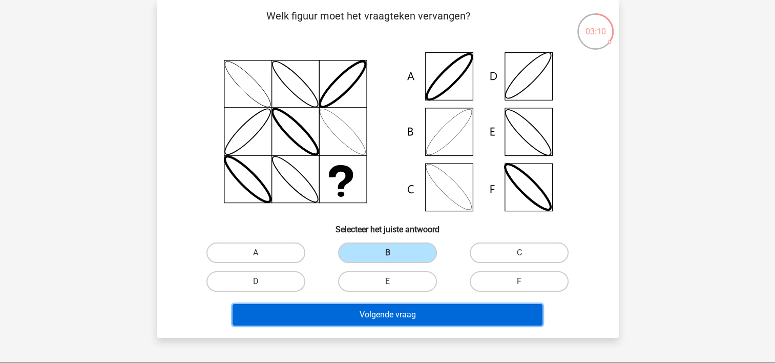
click at [376, 314] on button "Volgende vraag" at bounding box center [388, 315] width 310 height 22
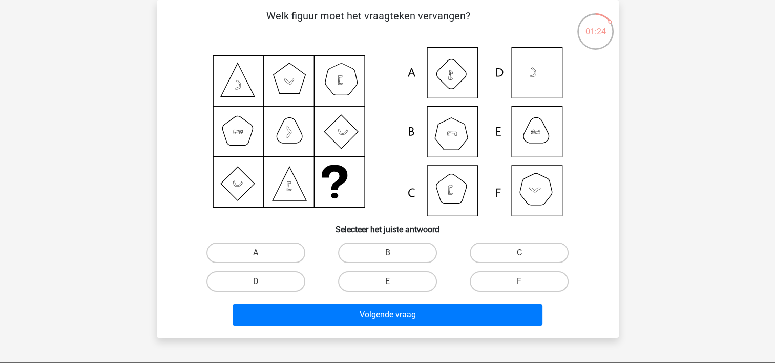
drag, startPoint x: 541, startPoint y: 188, endPoint x: 493, endPoint y: 238, distance: 69.2
click at [536, 192] on icon at bounding box center [535, 190] width 13 height 5
click at [495, 278] on label "F" at bounding box center [519, 281] width 99 height 20
click at [519, 281] on input "F" at bounding box center [522, 284] width 7 height 7
radio input "true"
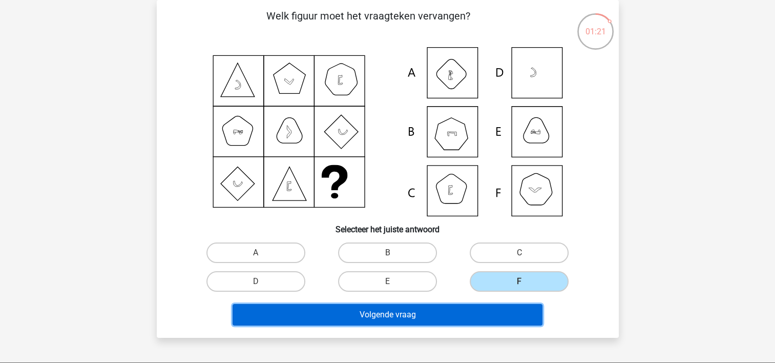
click at [432, 308] on button "Volgende vraag" at bounding box center [388, 315] width 310 height 22
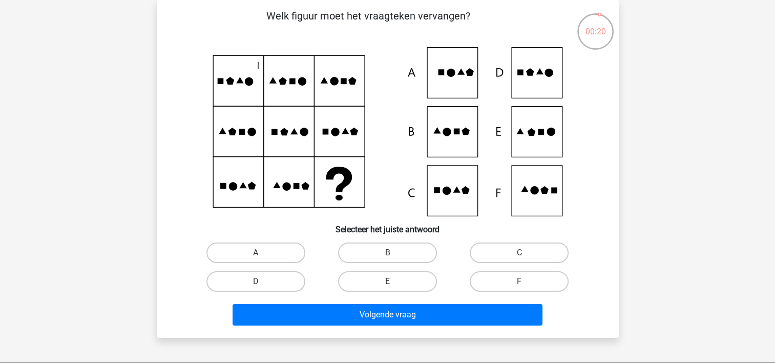
click at [398, 282] on label "E" at bounding box center [387, 281] width 99 height 20
click at [394, 282] on input "E" at bounding box center [390, 284] width 7 height 7
radio input "true"
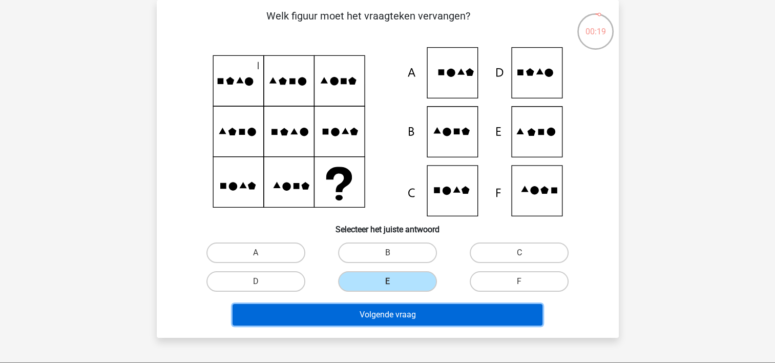
click at [391, 313] on button "Volgende vraag" at bounding box center [388, 315] width 310 height 22
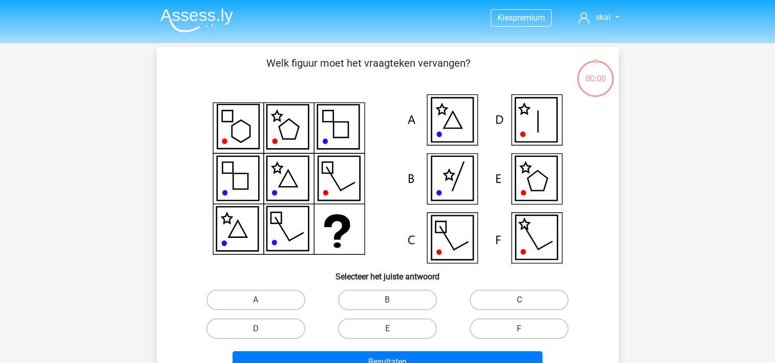
scroll to position [47, 0]
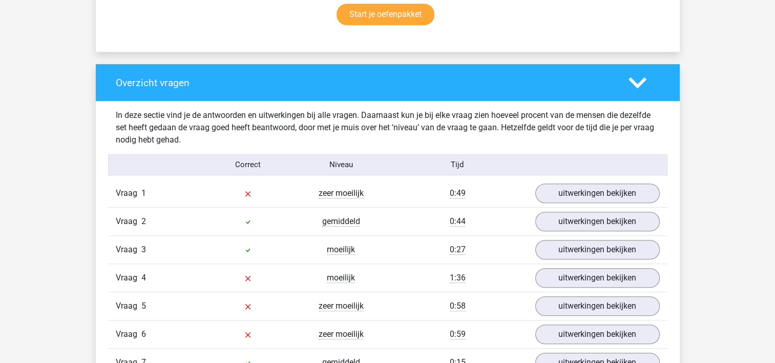
scroll to position [717, 0]
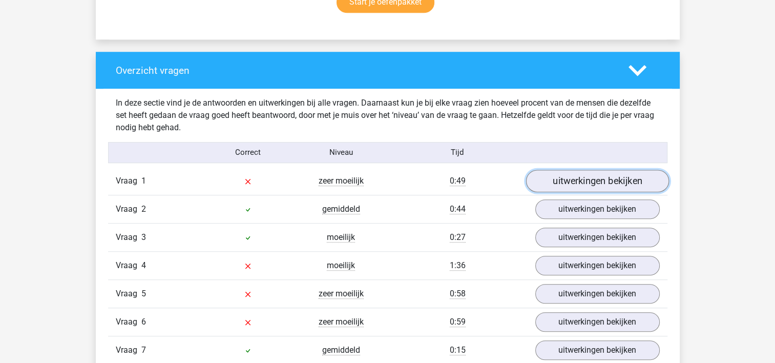
click at [564, 177] on link "uitwerkingen bekijken" at bounding box center [597, 181] width 143 height 23
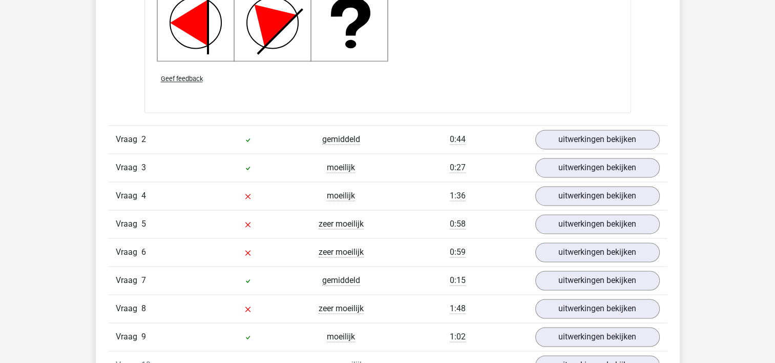
scroll to position [1486, 0]
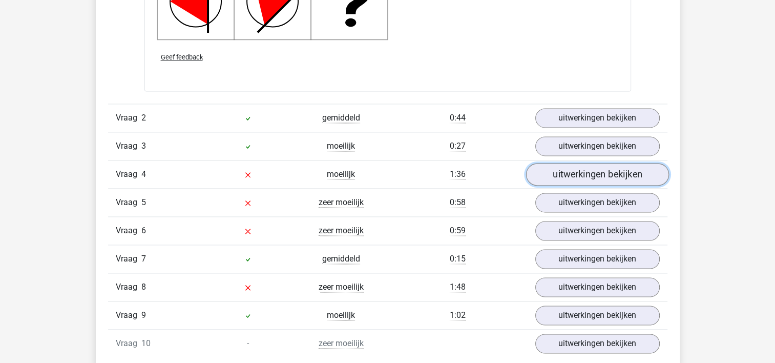
click at [584, 172] on link "uitwerkingen bekijken" at bounding box center [597, 174] width 143 height 23
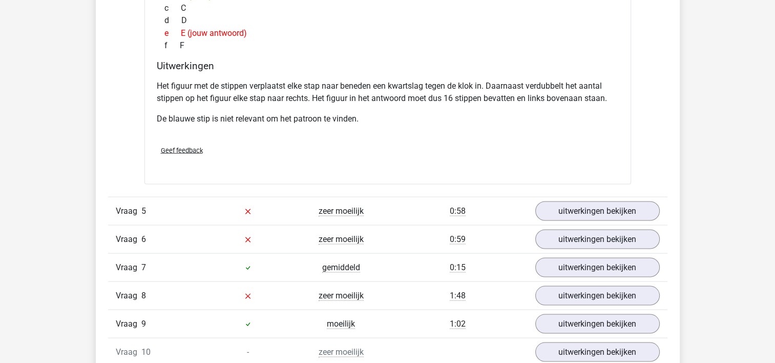
scroll to position [1947, 0]
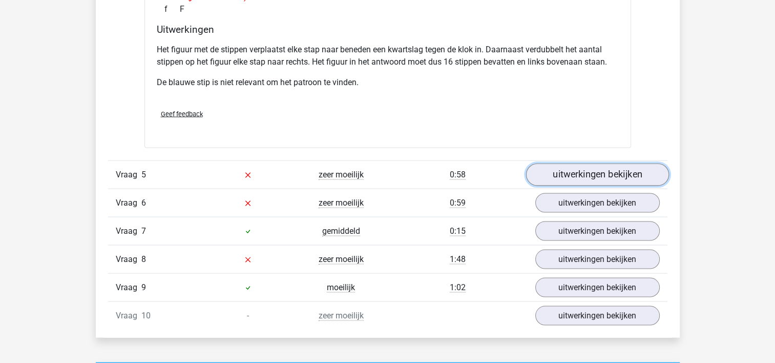
click at [560, 173] on link "uitwerkingen bekijken" at bounding box center [597, 174] width 143 height 23
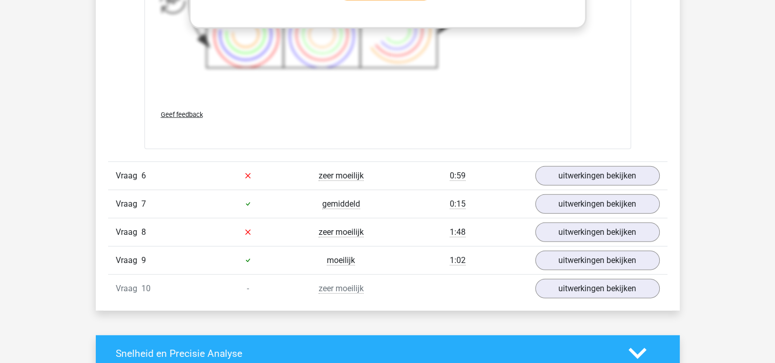
scroll to position [2664, 0]
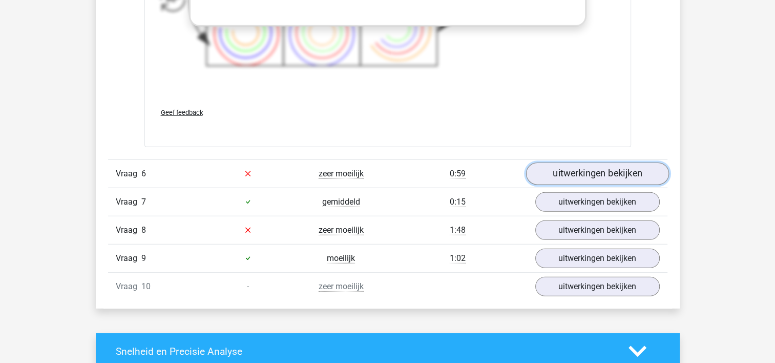
click at [585, 170] on link "uitwerkingen bekijken" at bounding box center [597, 173] width 143 height 23
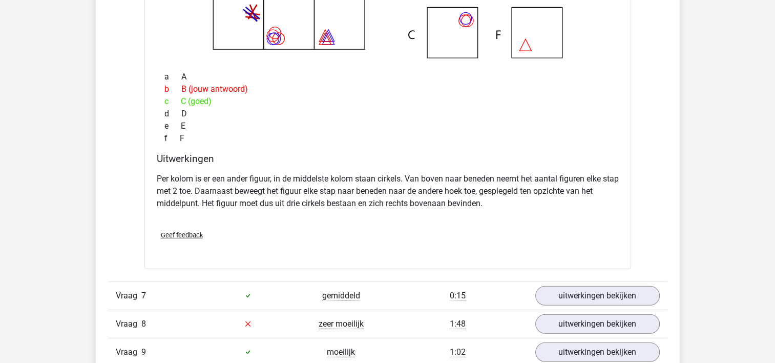
scroll to position [3023, 0]
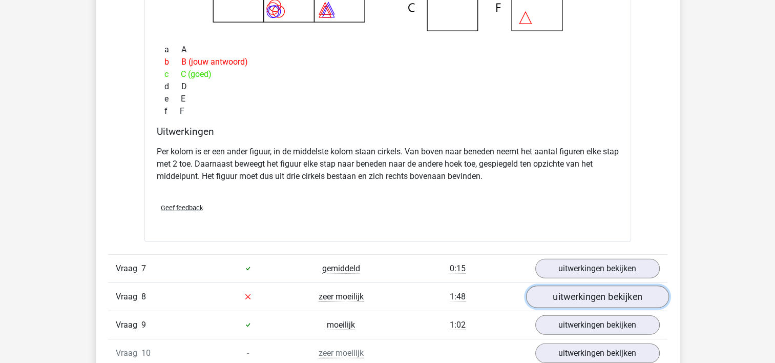
click at [565, 293] on link "uitwerkingen bekijken" at bounding box center [597, 296] width 143 height 23
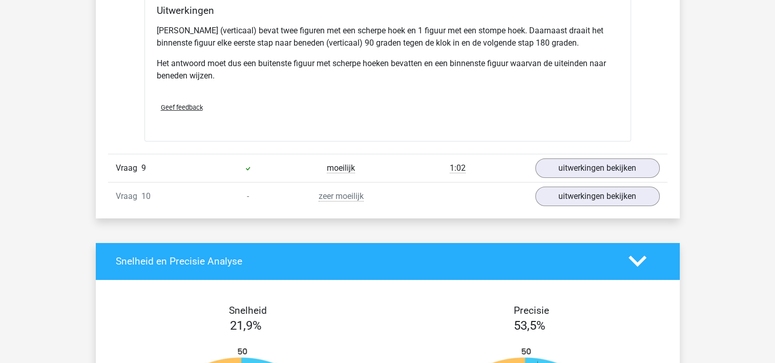
scroll to position [3637, 0]
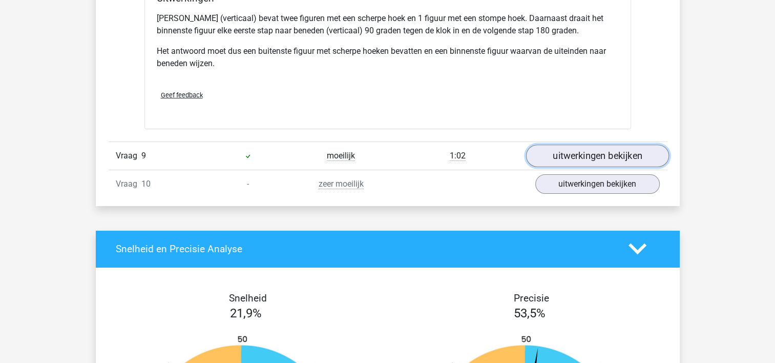
click at [574, 152] on link "uitwerkingen bekijken" at bounding box center [597, 155] width 143 height 23
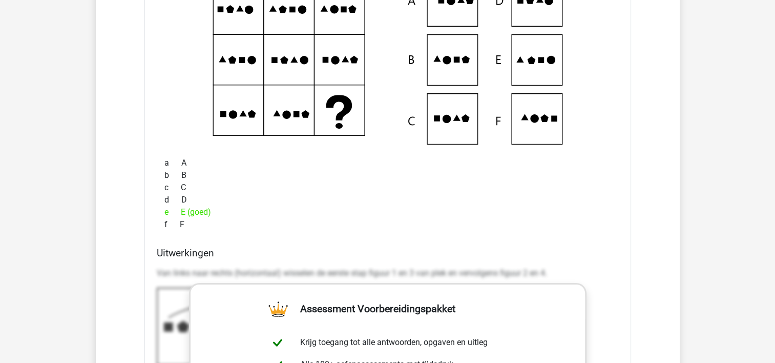
scroll to position [3996, 0]
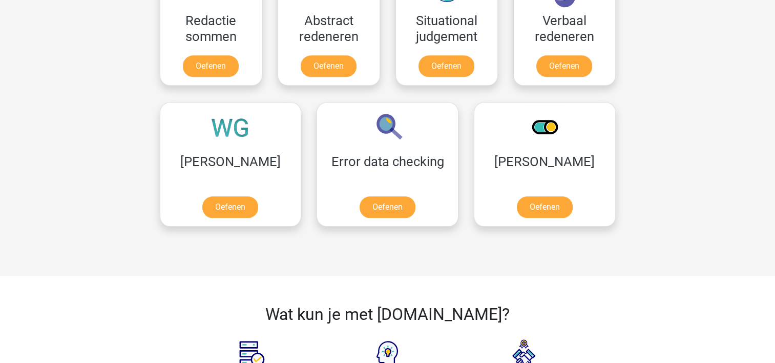
scroll to position [768, 0]
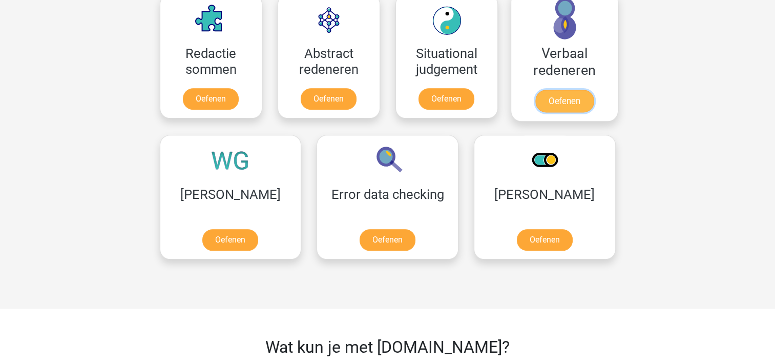
click at [560, 99] on link "Oefenen" at bounding box center [564, 101] width 58 height 23
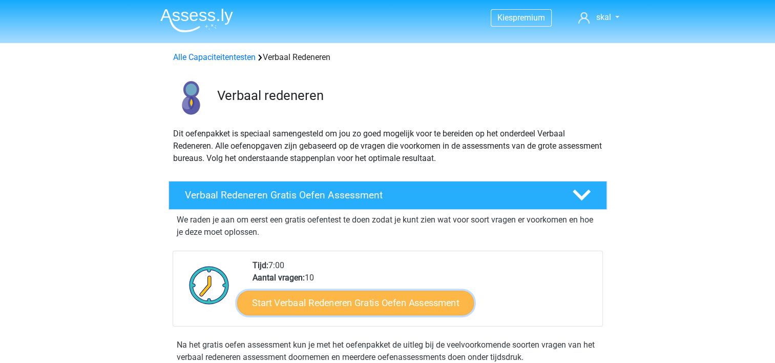
click at [331, 296] on link "Start Verbaal Redeneren Gratis Oefen Assessment" at bounding box center [355, 302] width 237 height 25
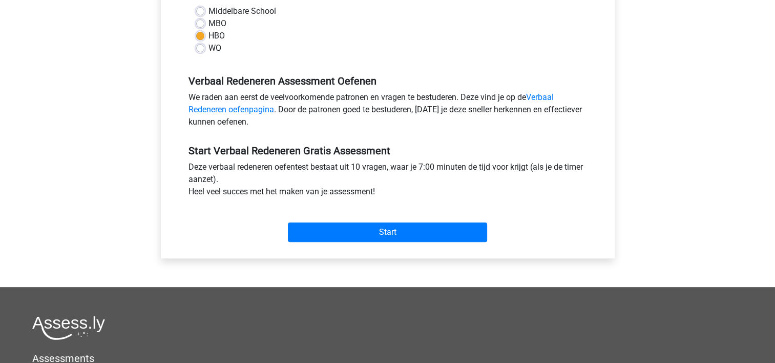
scroll to position [307, 0]
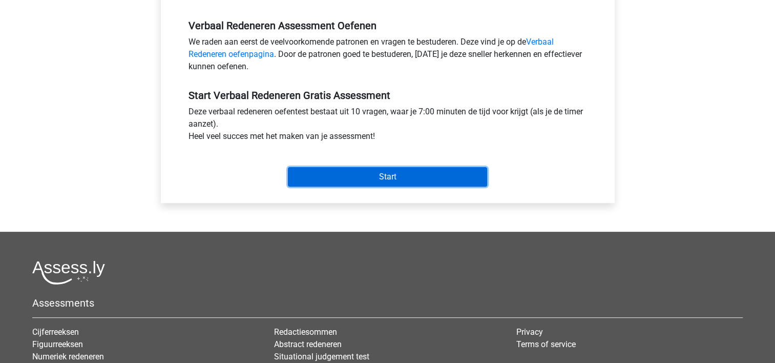
click at [355, 178] on input "Start" at bounding box center [387, 176] width 199 height 19
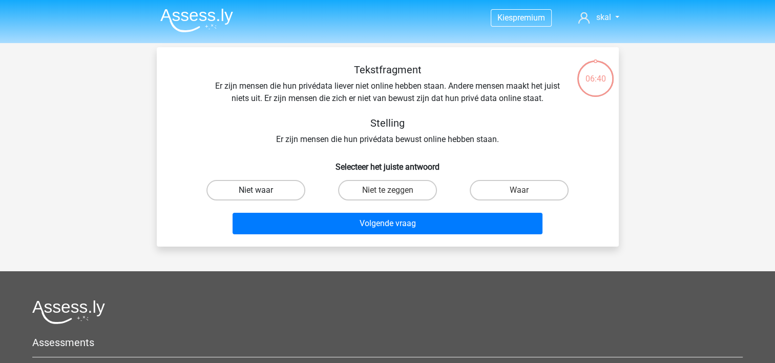
click at [273, 186] on label "Niet waar" at bounding box center [255, 190] width 99 height 20
click at [262, 190] on input "Niet waar" at bounding box center [259, 193] width 7 height 7
radio input "true"
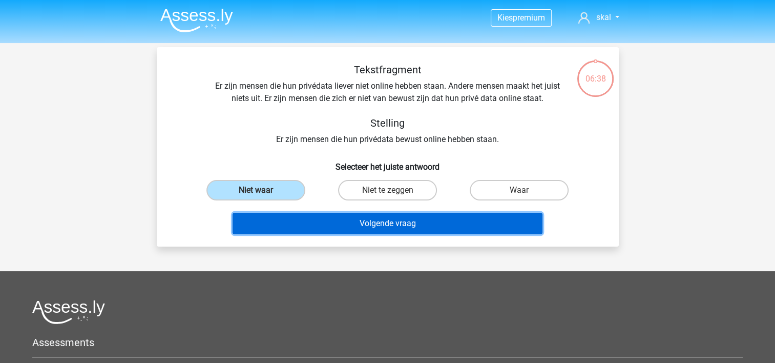
click at [350, 219] on button "Volgende vraag" at bounding box center [388, 224] width 310 height 22
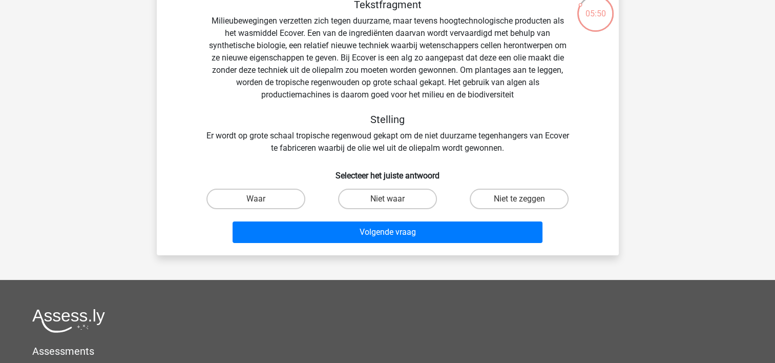
scroll to position [47, 0]
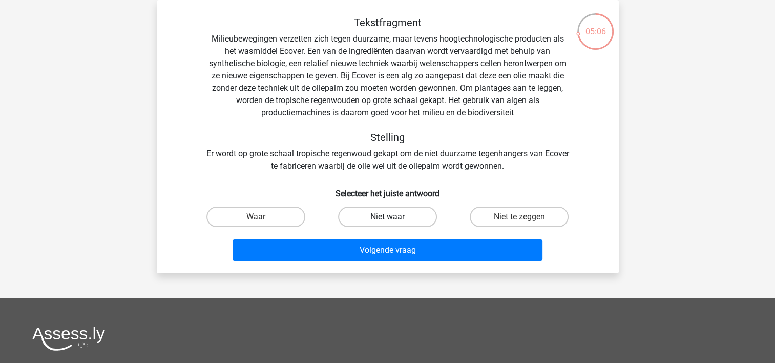
click at [396, 216] on label "Niet waar" at bounding box center [387, 216] width 99 height 20
click at [394, 217] on input "Niet waar" at bounding box center [390, 220] width 7 height 7
radio input "true"
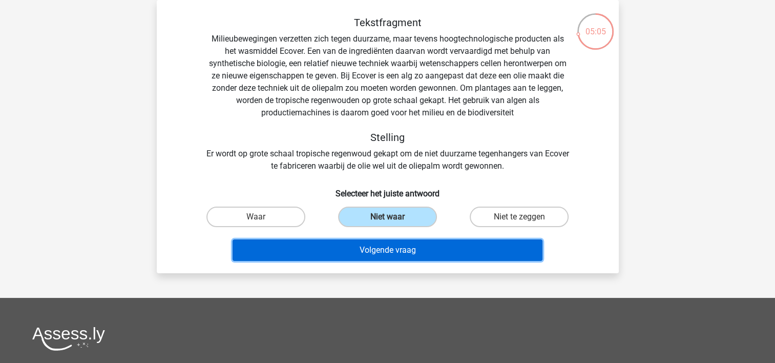
click at [393, 250] on button "Volgende vraag" at bounding box center [388, 250] width 310 height 22
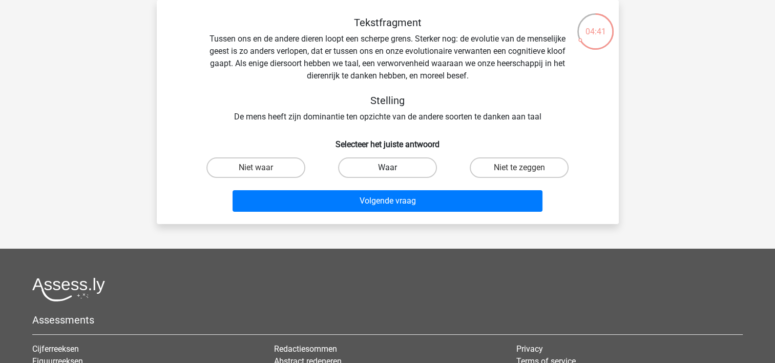
click at [366, 167] on label "Waar" at bounding box center [387, 167] width 99 height 20
click at [387, 168] on input "Waar" at bounding box center [390, 171] width 7 height 7
radio input "true"
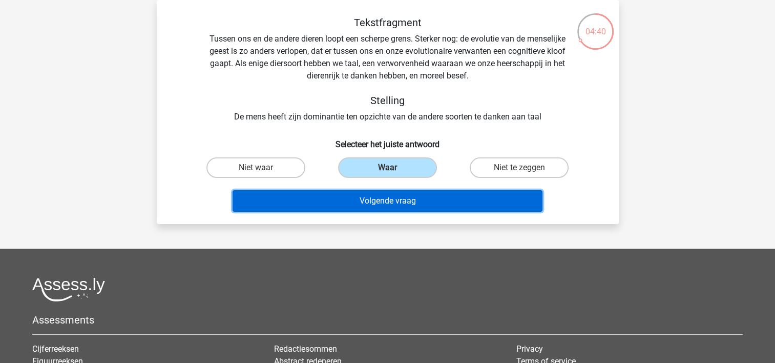
click at [352, 199] on button "Volgende vraag" at bounding box center [388, 201] width 310 height 22
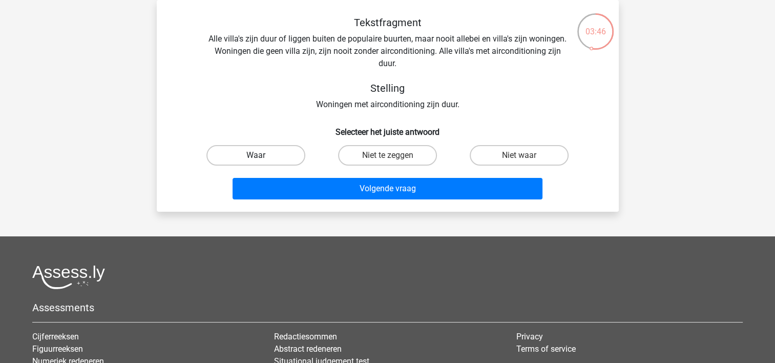
click at [275, 155] on label "Waar" at bounding box center [255, 155] width 99 height 20
click at [262, 155] on input "Waar" at bounding box center [259, 158] width 7 height 7
radio input "true"
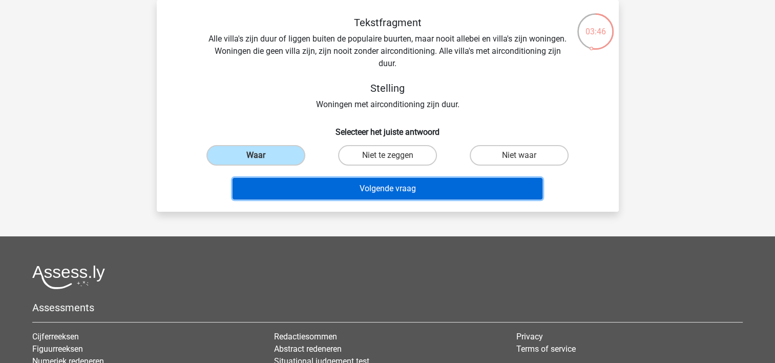
click at [339, 191] on button "Volgende vraag" at bounding box center [388, 189] width 310 height 22
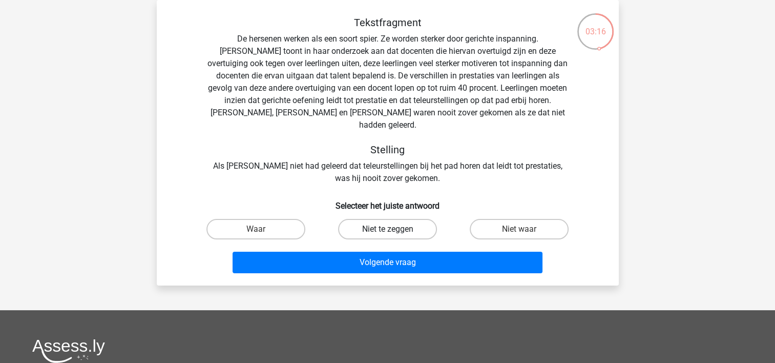
click at [375, 219] on label "Niet te zeggen" at bounding box center [387, 229] width 99 height 20
click at [387, 229] on input "Niet te zeggen" at bounding box center [390, 232] width 7 height 7
radio input "true"
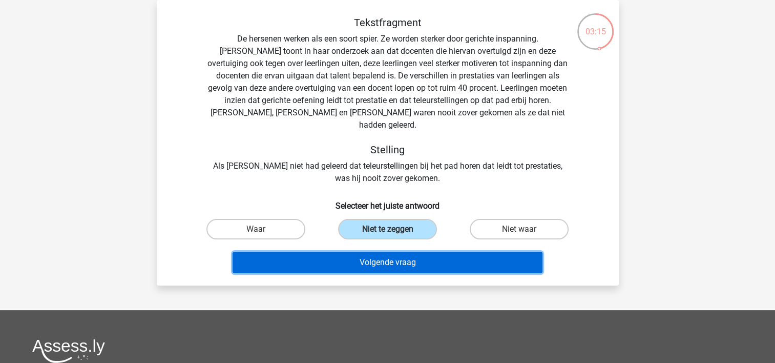
click at [386, 252] on button "Volgende vraag" at bounding box center [388, 263] width 310 height 22
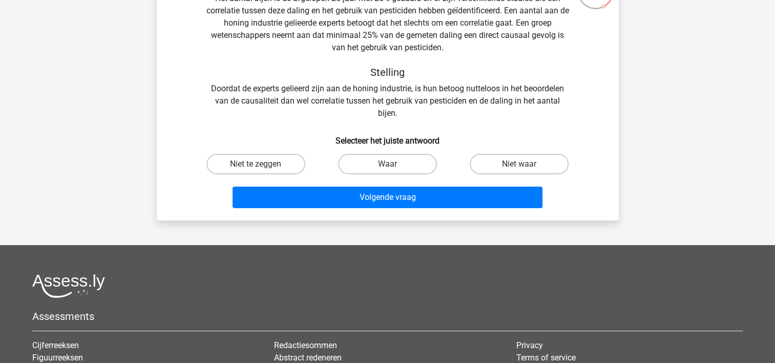
scroll to position [98, 0]
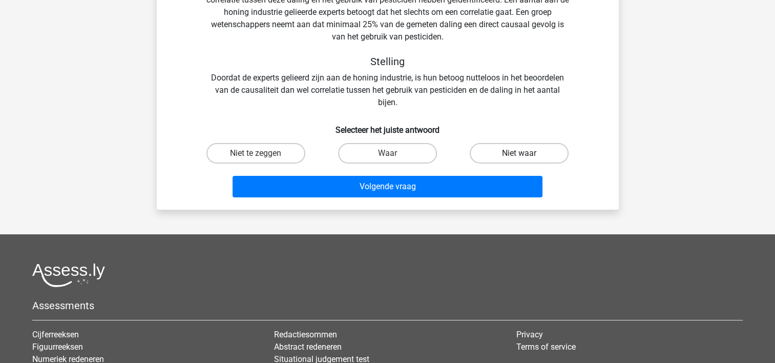
click at [494, 153] on label "Niet waar" at bounding box center [519, 153] width 99 height 20
click at [519, 153] on input "Niet waar" at bounding box center [522, 156] width 7 height 7
radio input "true"
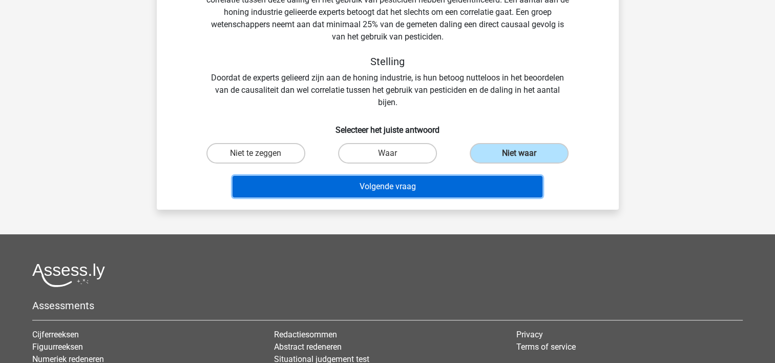
click at [357, 186] on button "Volgende vraag" at bounding box center [388, 187] width 310 height 22
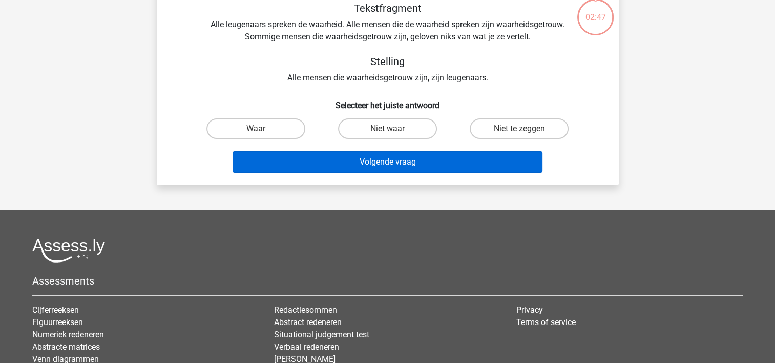
scroll to position [47, 0]
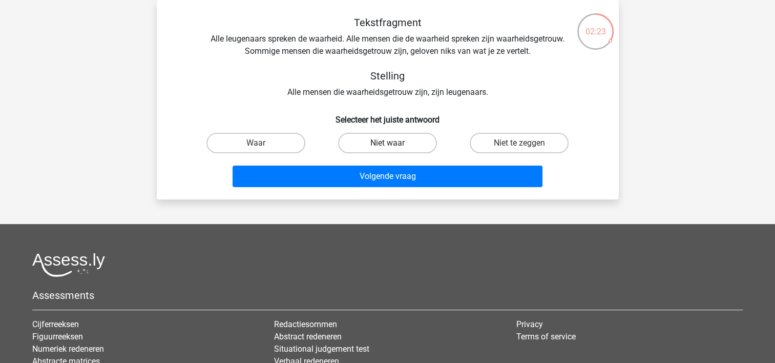
click at [380, 141] on label "Niet waar" at bounding box center [387, 143] width 99 height 20
click at [387, 143] on input "Niet waar" at bounding box center [390, 146] width 7 height 7
radio input "true"
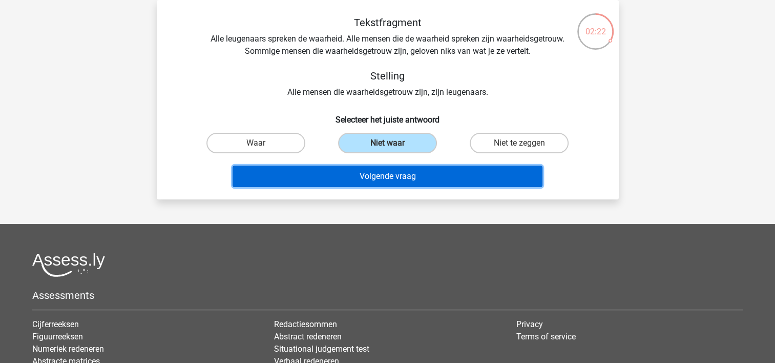
click at [352, 170] on button "Volgende vraag" at bounding box center [388, 176] width 310 height 22
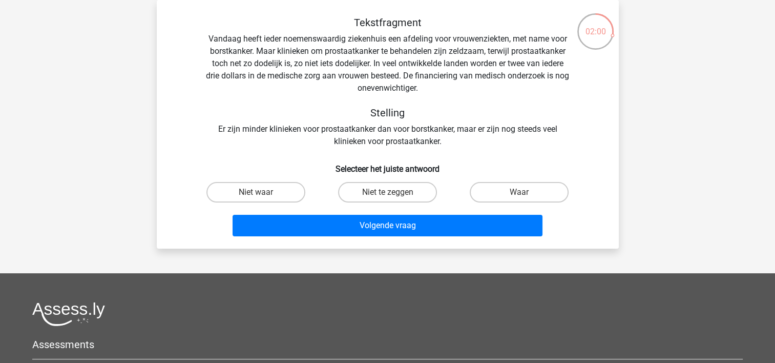
scroll to position [98, 0]
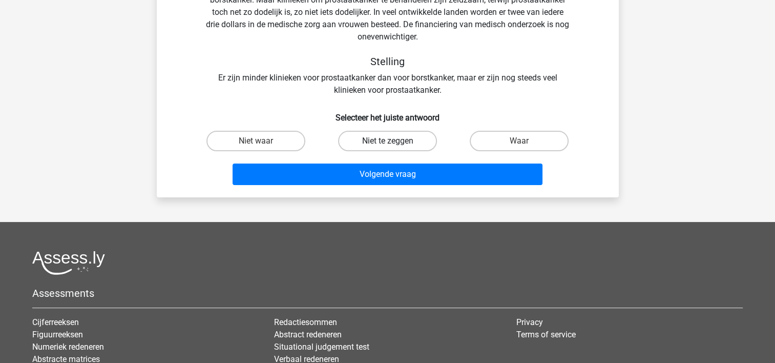
click at [388, 139] on label "Niet te zeggen" at bounding box center [387, 141] width 99 height 20
click at [388, 141] on input "Niet te zeggen" at bounding box center [390, 144] width 7 height 7
radio input "true"
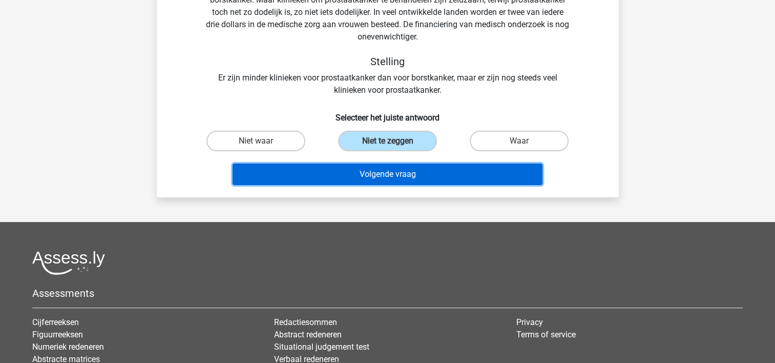
click at [369, 170] on button "Volgende vraag" at bounding box center [388, 174] width 310 height 22
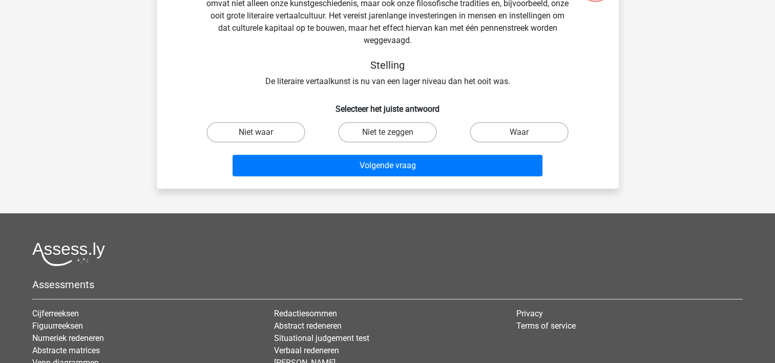
scroll to position [47, 0]
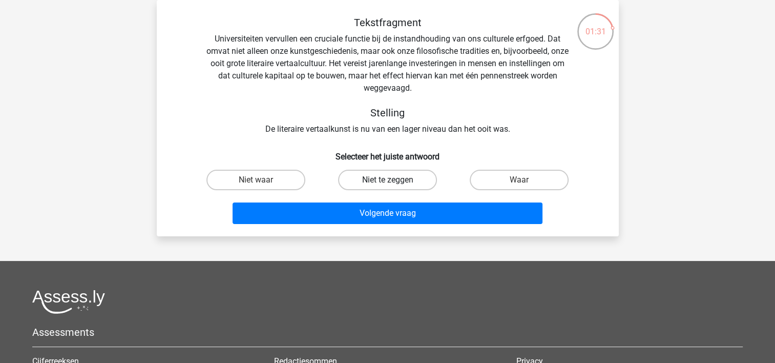
click at [375, 178] on label "Niet te zeggen" at bounding box center [387, 180] width 99 height 20
click at [387, 180] on input "Niet te zeggen" at bounding box center [390, 183] width 7 height 7
radio input "true"
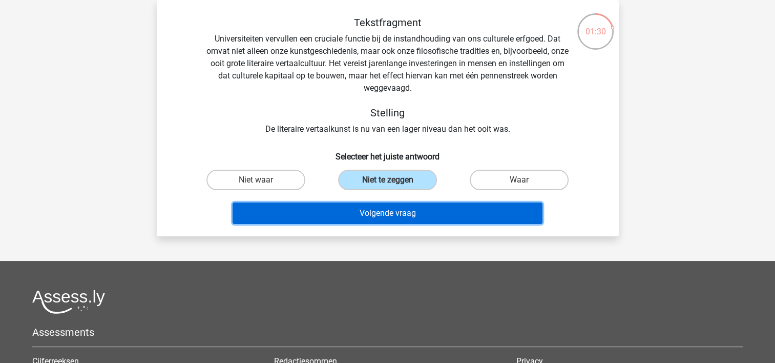
click at [389, 210] on button "Volgende vraag" at bounding box center [388, 213] width 310 height 22
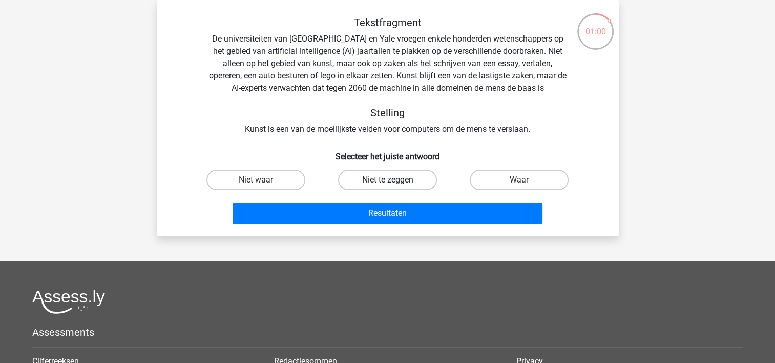
click at [407, 179] on label "Niet te zeggen" at bounding box center [387, 180] width 99 height 20
click at [394, 180] on input "Niet te zeggen" at bounding box center [390, 183] width 7 height 7
radio input "true"
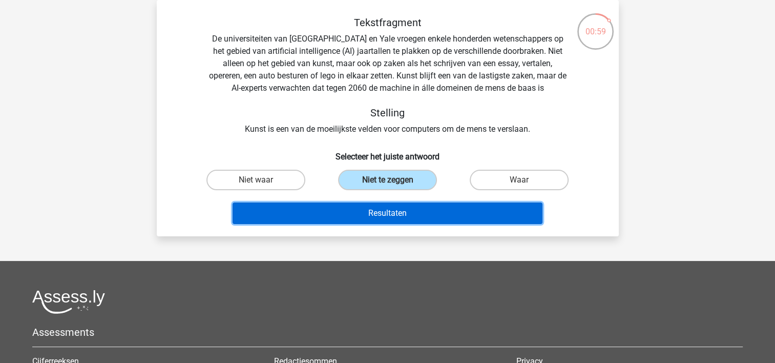
click at [384, 207] on button "Resultaten" at bounding box center [388, 213] width 310 height 22
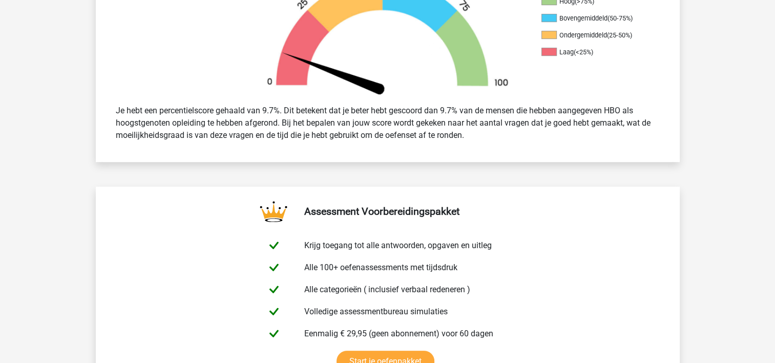
scroll to position [359, 0]
